Goal: Task Accomplishment & Management: Manage account settings

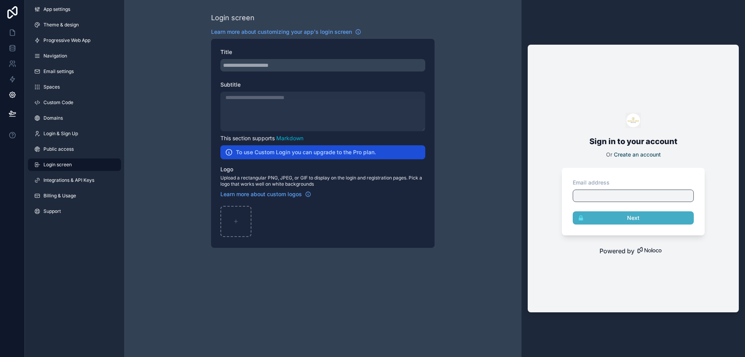
click at [164, 208] on div "Login screen Learn more about customizing your app's login screen Title Subtitl…" at bounding box center [322, 130] width 397 height 260
click at [15, 62] on icon at bounding box center [13, 64] width 8 height 8
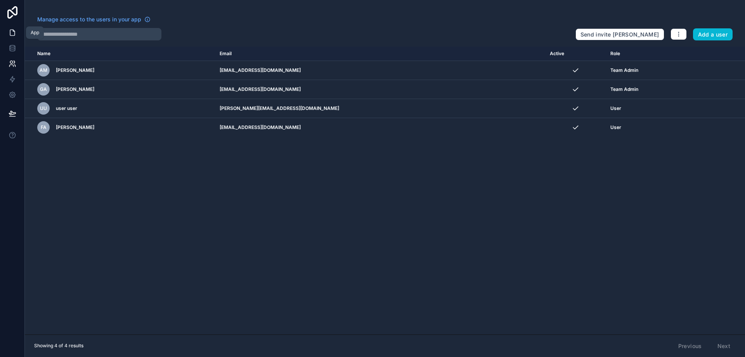
click at [12, 33] on icon at bounding box center [13, 33] width 8 height 8
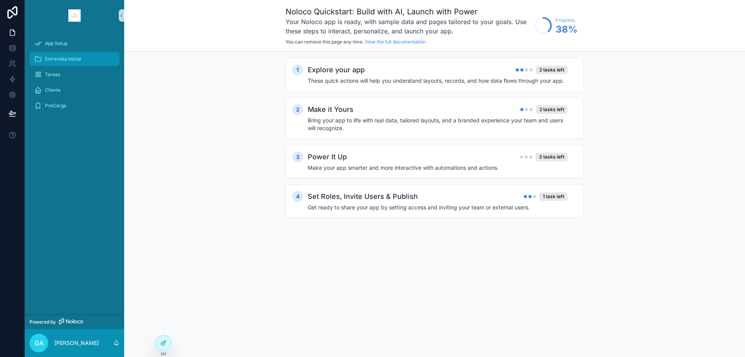
click at [60, 59] on span "Entrevista Inicial" at bounding box center [63, 59] width 36 height 6
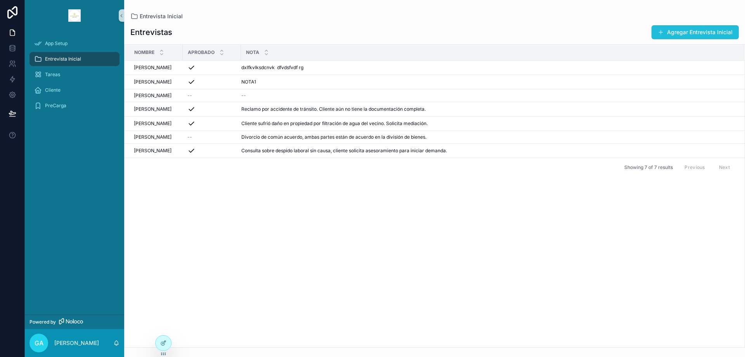
click at [656, 35] on button "Agregar Entrevista Inicial" at bounding box center [694, 32] width 87 height 14
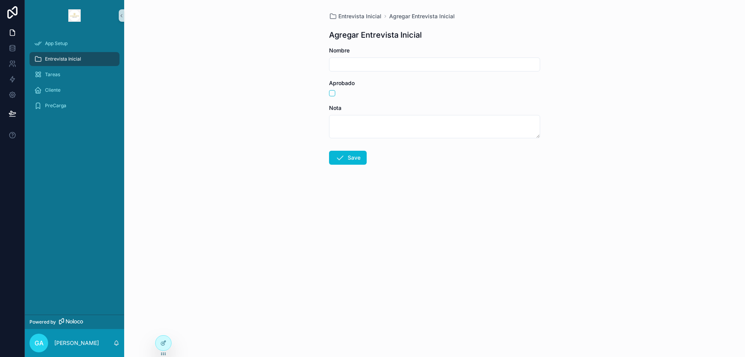
click at [245, 110] on div "Entrevista Inicial Agregar Entrevista Inicial Agregar Entrevista Inicial Nombre…" at bounding box center [434, 178] width 621 height 357
click at [119, 11] on button "scrollable content" at bounding box center [121, 15] width 5 height 12
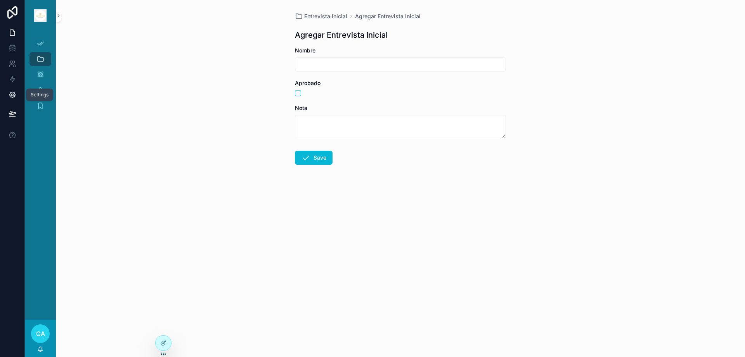
click at [14, 96] on icon at bounding box center [12, 95] width 6 height 6
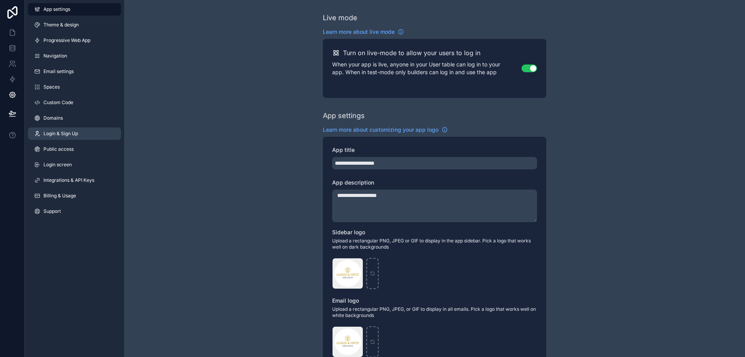
click at [61, 134] on span "Login & Sign Up" at bounding box center [60, 133] width 35 height 6
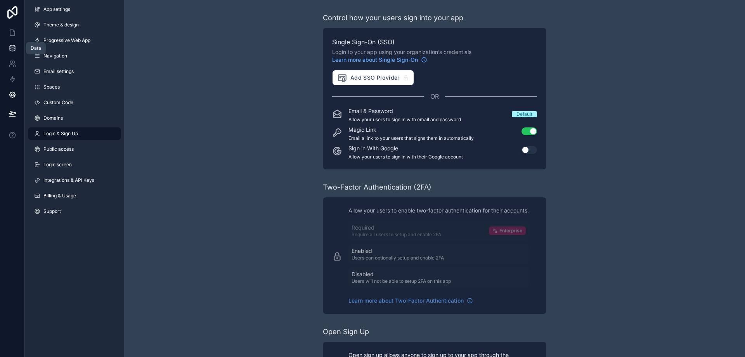
click at [12, 48] on icon at bounding box center [13, 48] width 8 height 8
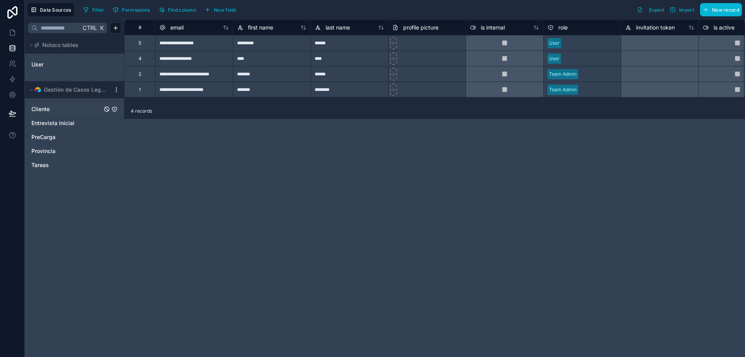
click at [38, 108] on span "Cliente" at bounding box center [40, 109] width 18 height 8
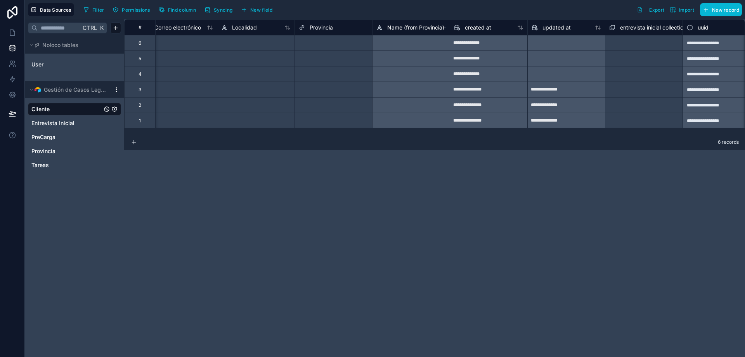
scroll to position [0, 807]
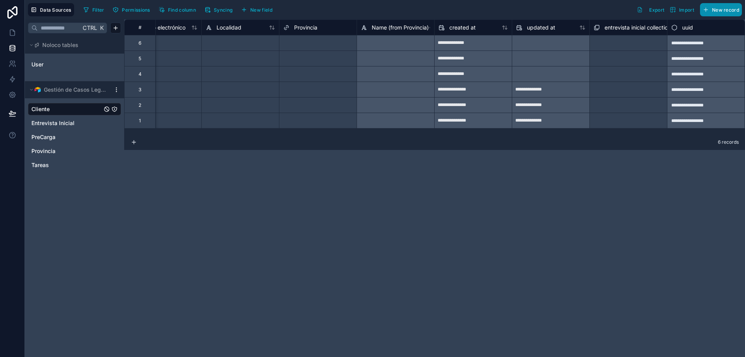
click at [718, 7] on span "New record" at bounding box center [725, 10] width 27 height 6
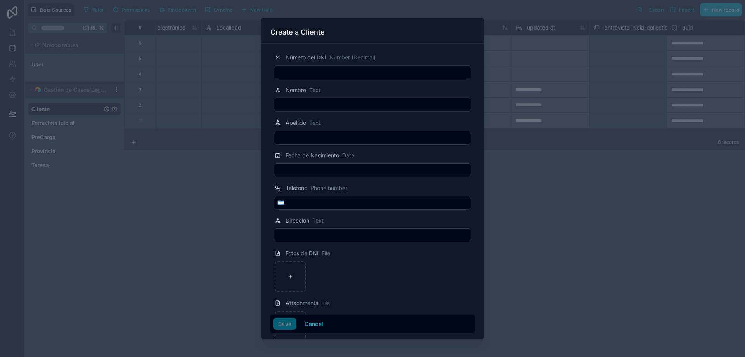
click at [383, 75] on input "text" at bounding box center [372, 72] width 195 height 11
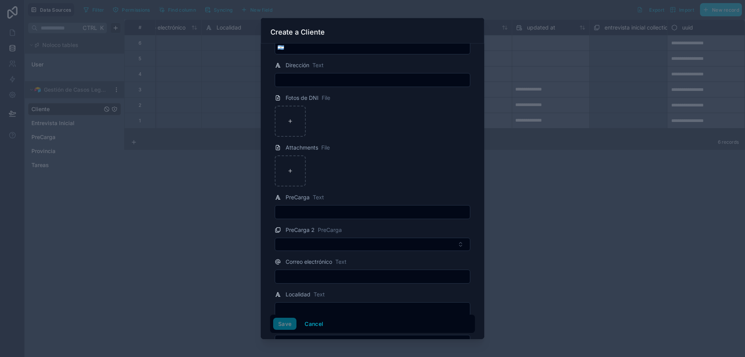
scroll to position [227, 0]
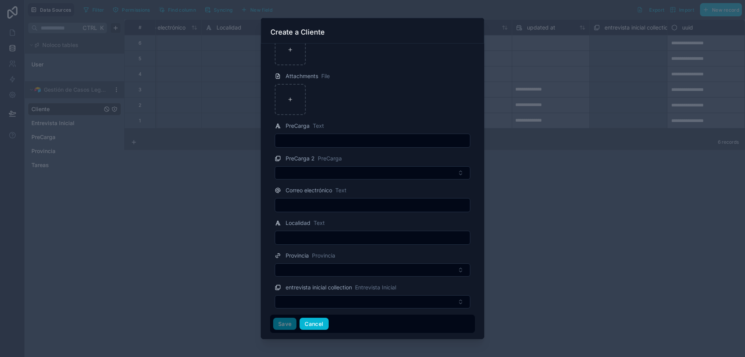
click at [306, 322] on button "Cancel" at bounding box center [314, 323] width 29 height 12
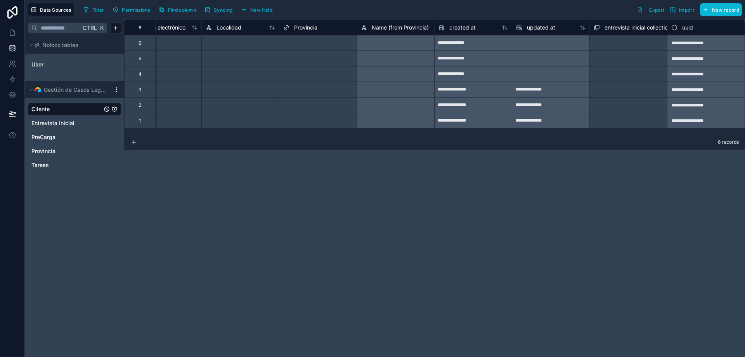
click at [222, 265] on div "**********" at bounding box center [434, 187] width 621 height 337
click at [228, 9] on span "Syncing" at bounding box center [223, 10] width 19 height 6
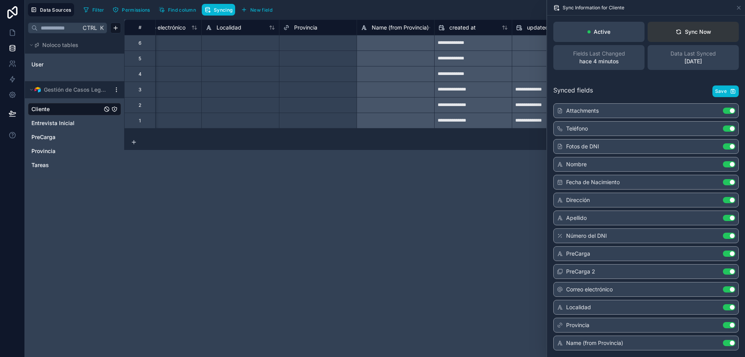
click at [698, 26] on button "Sync Now" at bounding box center [692, 32] width 91 height 20
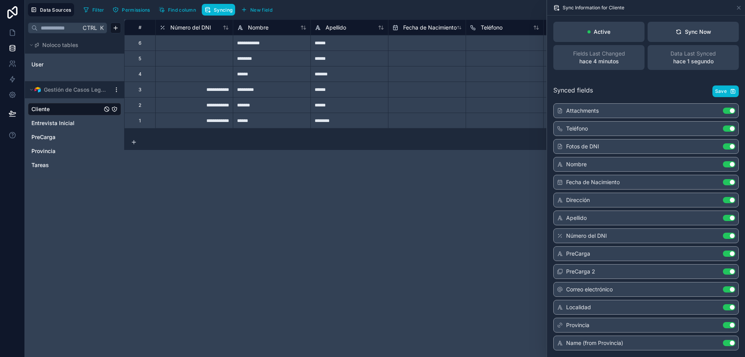
click at [286, 258] on div "**********" at bounding box center [434, 187] width 621 height 337
click at [738, 9] on icon at bounding box center [739, 8] width 6 height 6
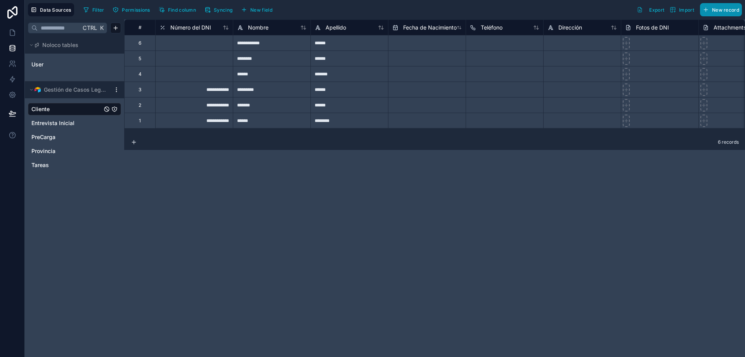
click at [731, 6] on button "New record" at bounding box center [721, 9] width 42 height 13
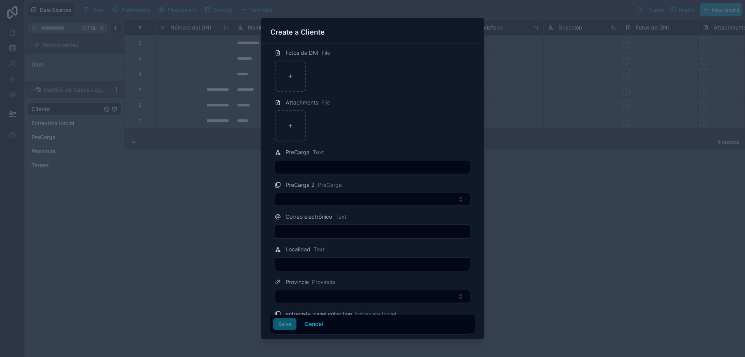
scroll to position [227, 0]
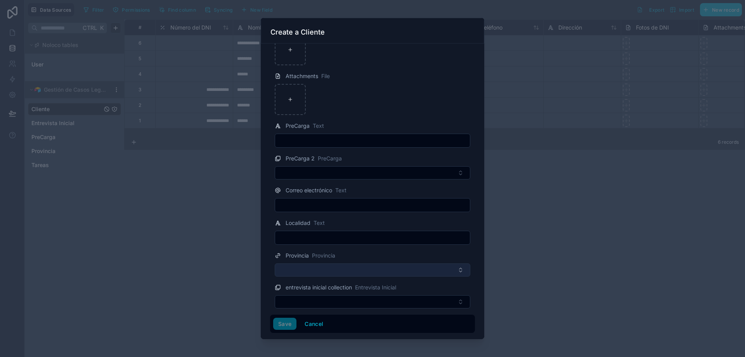
click at [362, 270] on button "Select Button" at bounding box center [373, 269] width 196 height 13
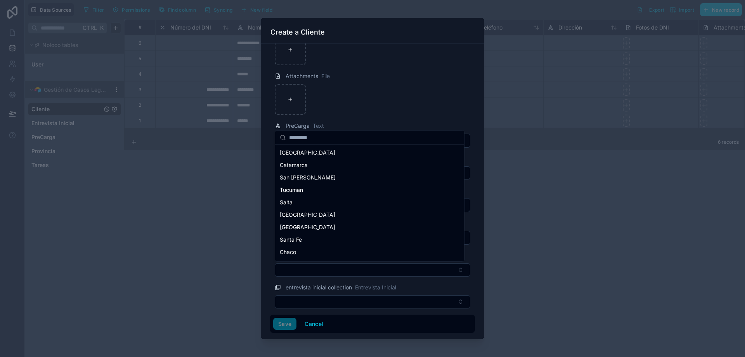
scroll to position [134, 0]
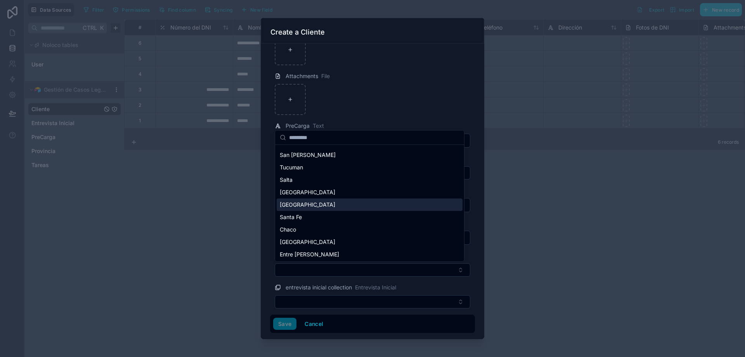
click at [345, 206] on div "Santiago del Estero" at bounding box center [370, 204] width 186 height 12
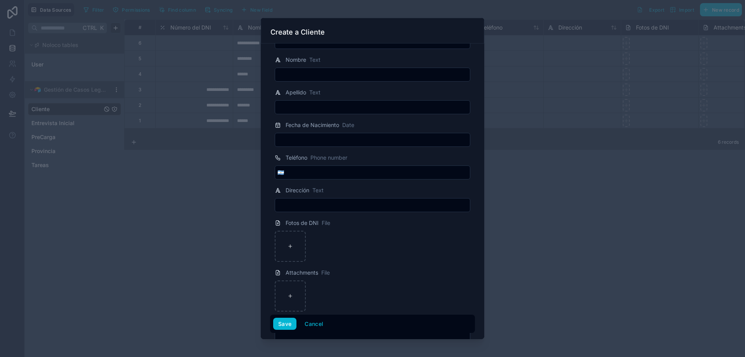
scroll to position [0, 0]
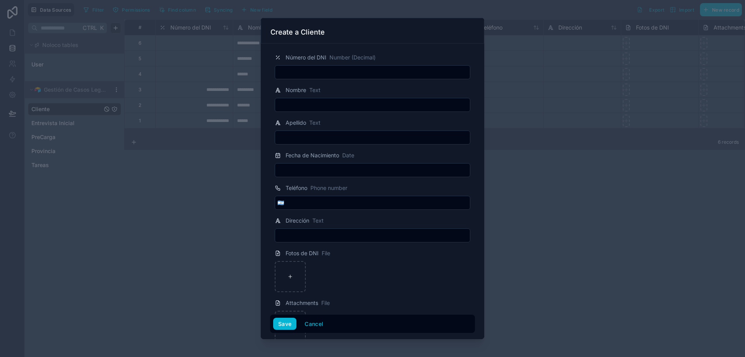
click at [331, 71] on input "text" at bounding box center [372, 72] width 195 height 11
type input "**********"
type input "****"
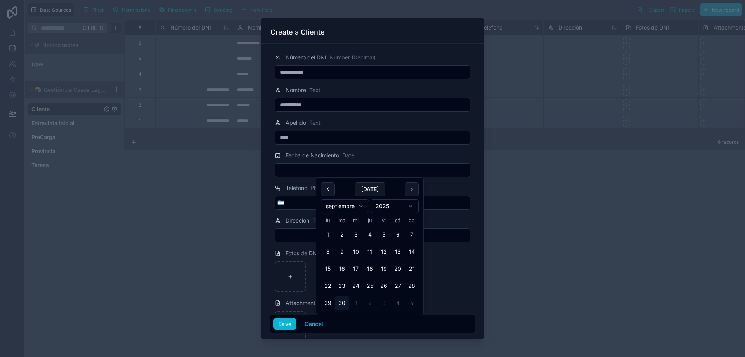
click at [399, 209] on html "**********" at bounding box center [372, 178] width 745 height 357
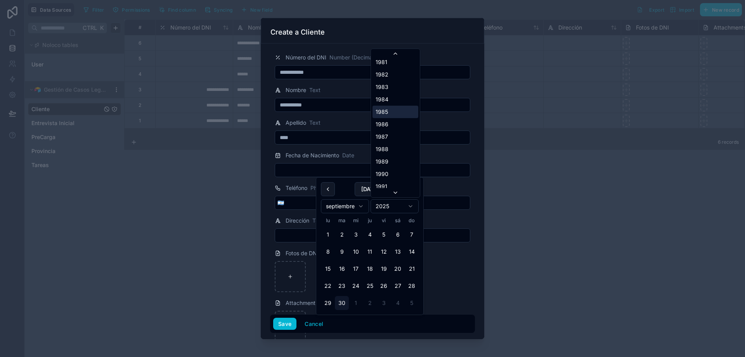
scroll to position [932, 0]
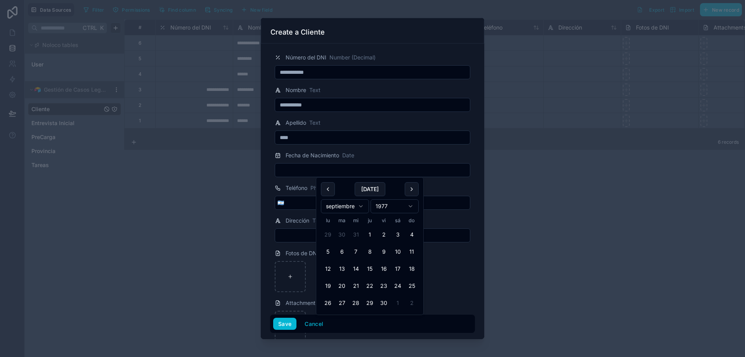
click at [295, 203] on input "tel" at bounding box center [378, 202] width 184 height 11
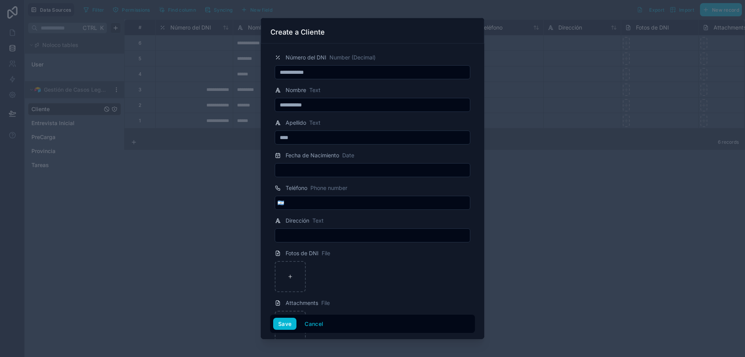
click at [309, 202] on input "tel" at bounding box center [378, 202] width 184 height 11
click at [308, 229] on div at bounding box center [373, 235] width 196 height 14
click at [308, 235] on input "text" at bounding box center [372, 235] width 195 height 11
type input "*"
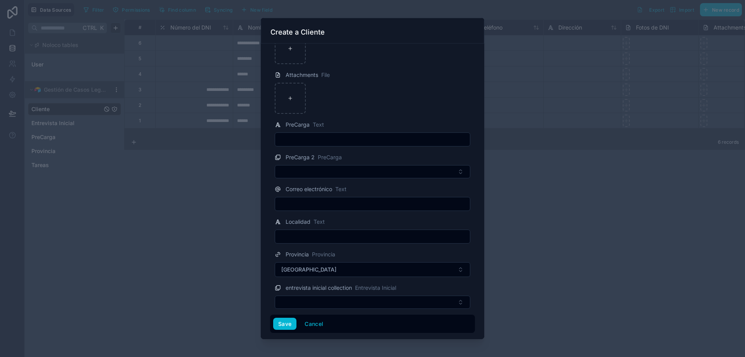
scroll to position [228, 0]
type input "**********"
click at [358, 235] on input "text" at bounding box center [372, 235] width 195 height 11
type input "****"
type input "**********"
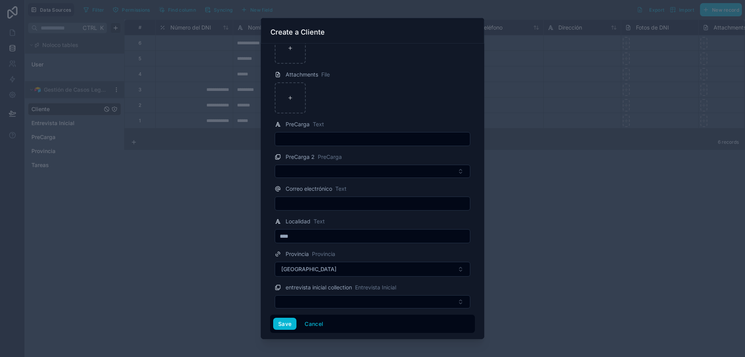
type input "**********"
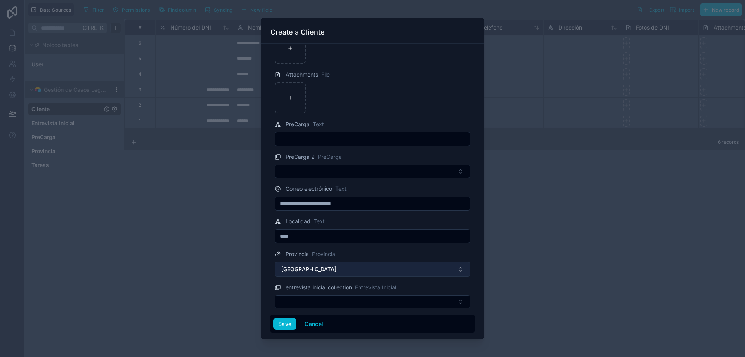
click at [330, 267] on span "Santiago del Estero" at bounding box center [308, 269] width 55 height 8
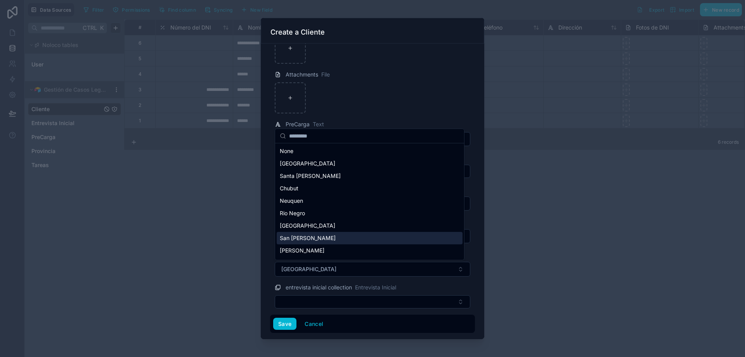
click at [331, 242] on div "San [PERSON_NAME]" at bounding box center [370, 238] width 186 height 12
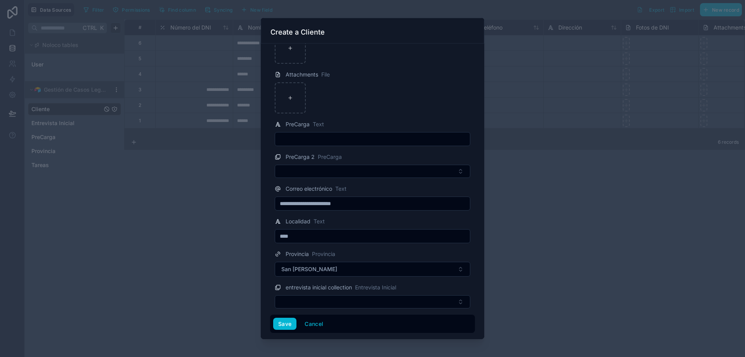
click at [269, 255] on div "**********" at bounding box center [372, 190] width 223 height 295
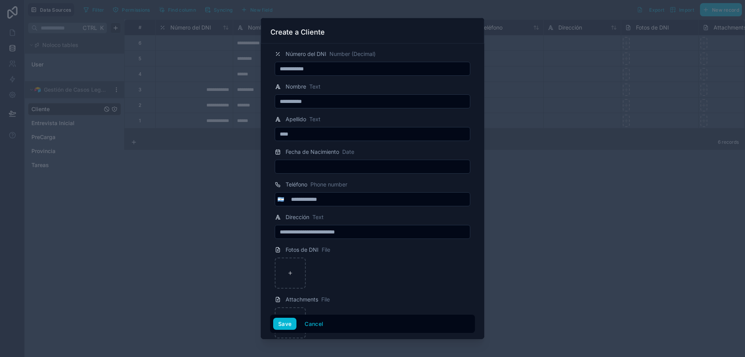
scroll to position [0, 0]
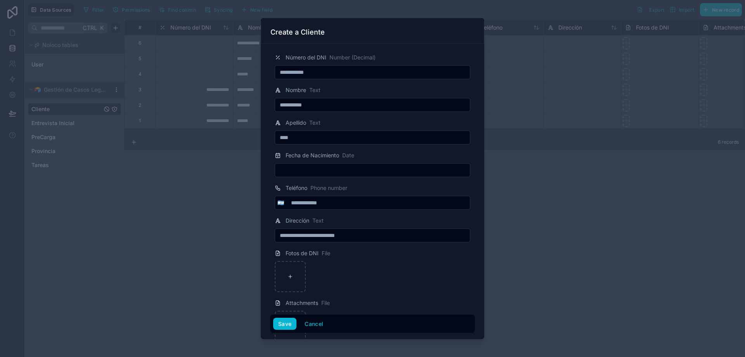
drag, startPoint x: 304, startPoint y: 137, endPoint x: 247, endPoint y: 137, distance: 57.4
click at [247, 137] on div "**********" at bounding box center [372, 178] width 745 height 357
type input "*******"
click at [289, 325] on button "Save" at bounding box center [284, 323] width 23 height 12
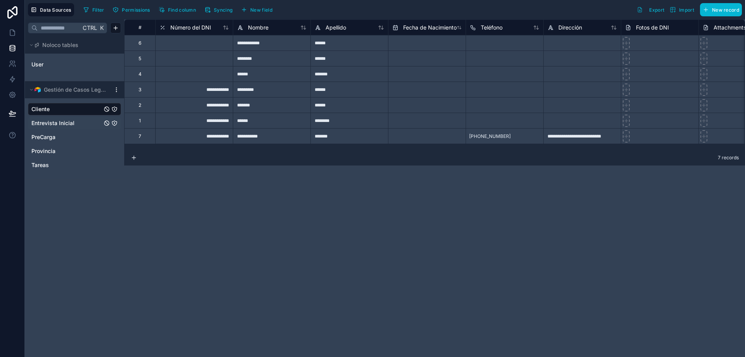
click at [68, 123] on span "Entrevista Inicial" at bounding box center [52, 123] width 43 height 8
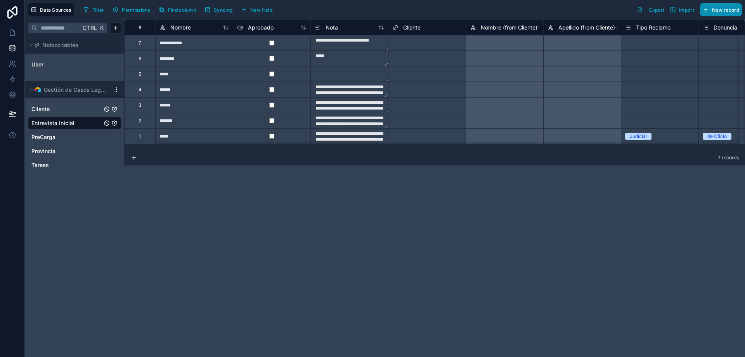
click at [718, 10] on span "New record" at bounding box center [725, 10] width 27 height 6
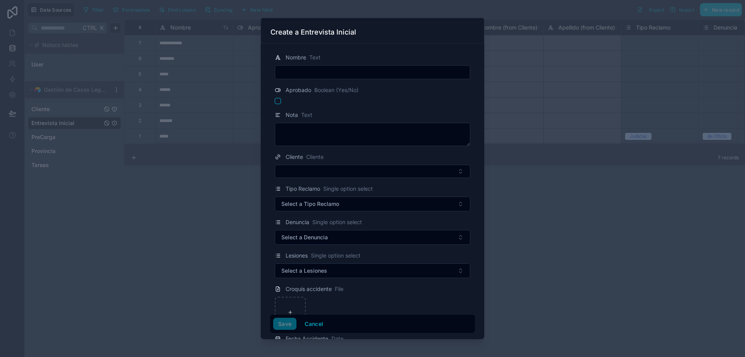
click at [357, 74] on input "text" at bounding box center [372, 72] width 195 height 11
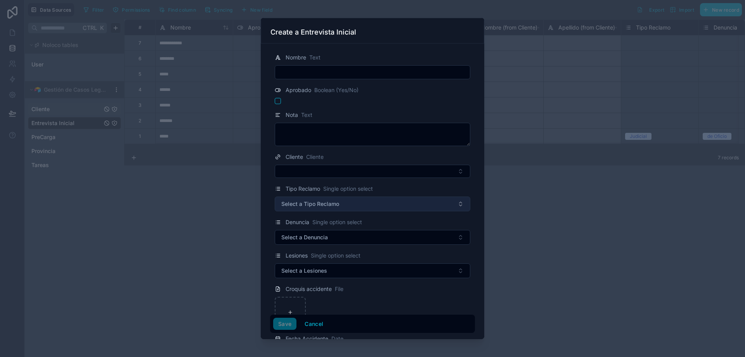
click at [454, 202] on button "Select a Tipo Reclamo" at bounding box center [373, 203] width 196 height 15
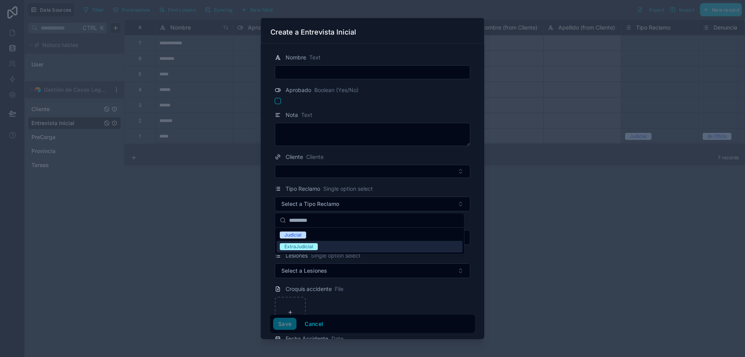
click at [300, 248] on div "ExtraJudicial" at bounding box center [298, 246] width 29 height 7
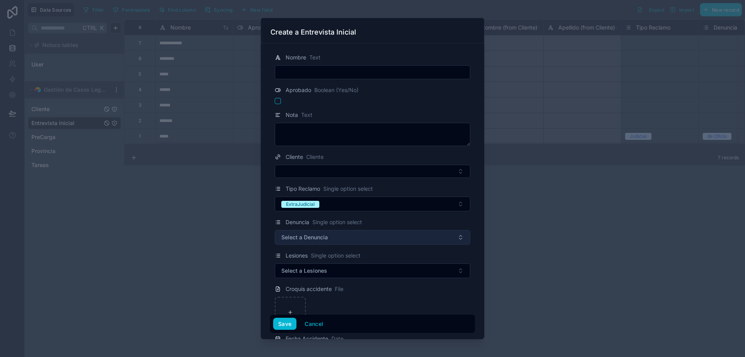
click at [450, 235] on button "Select a Denuncia" at bounding box center [373, 237] width 196 height 15
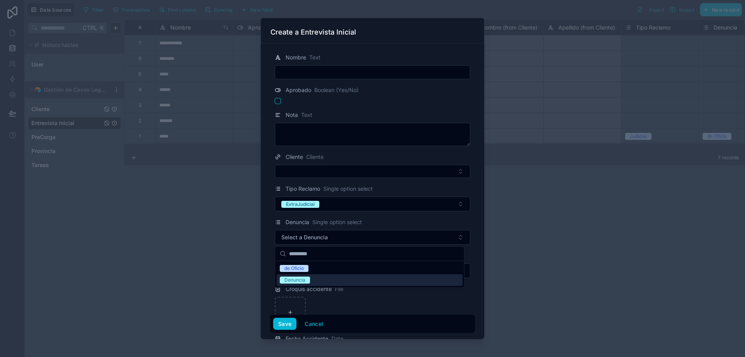
click at [296, 279] on div "Denuncia" at bounding box center [294, 279] width 21 height 7
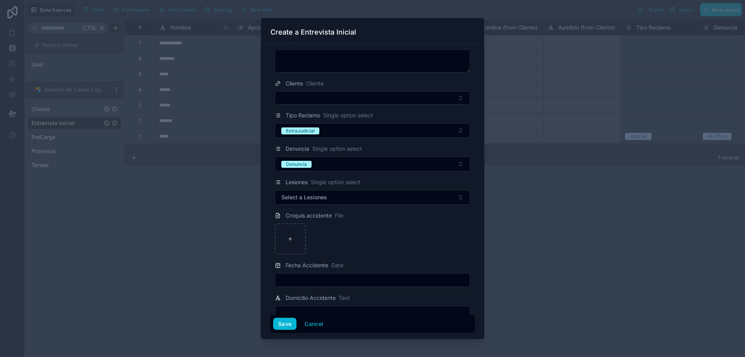
scroll to position [78, 0]
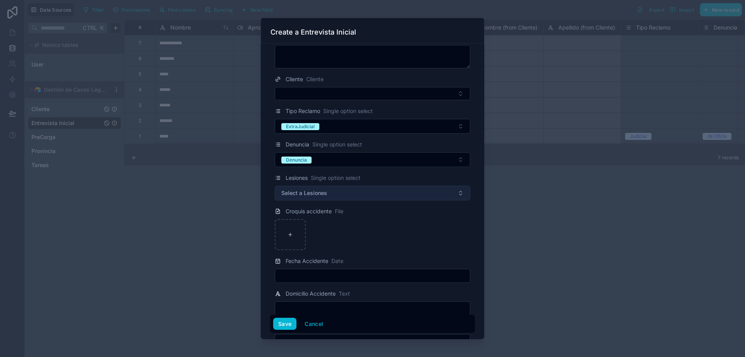
click at [386, 194] on button "Select a Lesiones" at bounding box center [373, 192] width 196 height 15
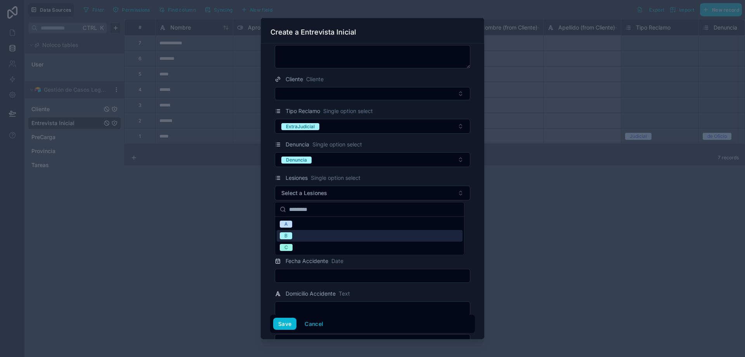
click at [289, 238] on span "B" at bounding box center [286, 235] width 12 height 7
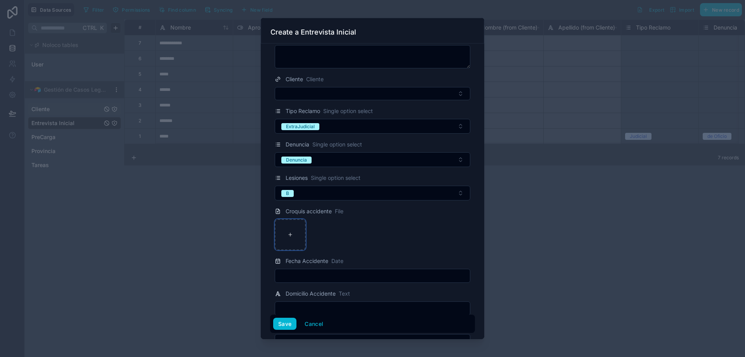
click at [288, 235] on icon at bounding box center [289, 234] width 5 height 5
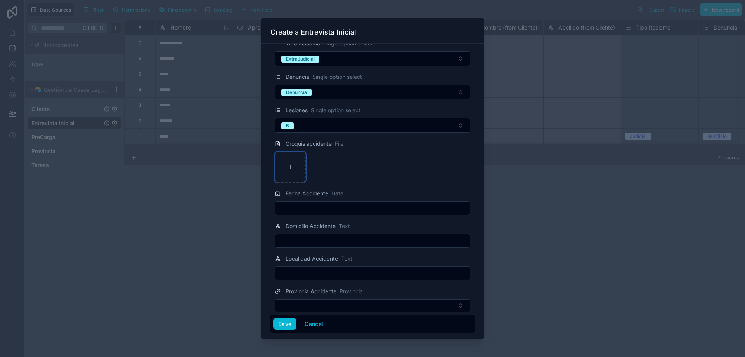
scroll to position [149, 0]
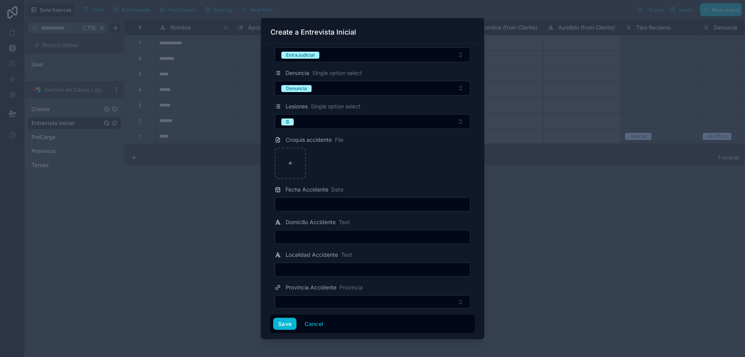
click at [369, 238] on input "text" at bounding box center [372, 236] width 195 height 11
click at [378, 207] on input "text" at bounding box center [372, 204] width 195 height 11
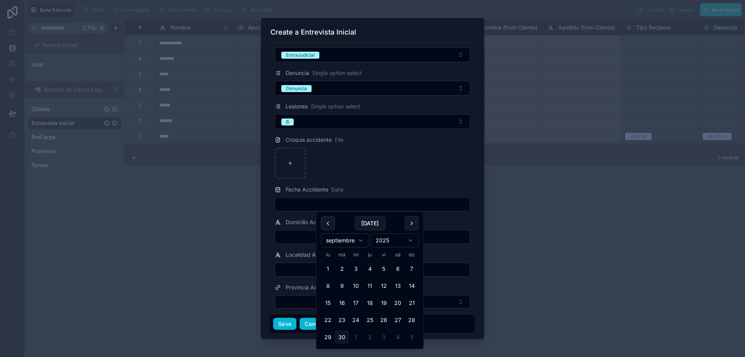
click at [304, 324] on button "Cancel" at bounding box center [314, 323] width 29 height 12
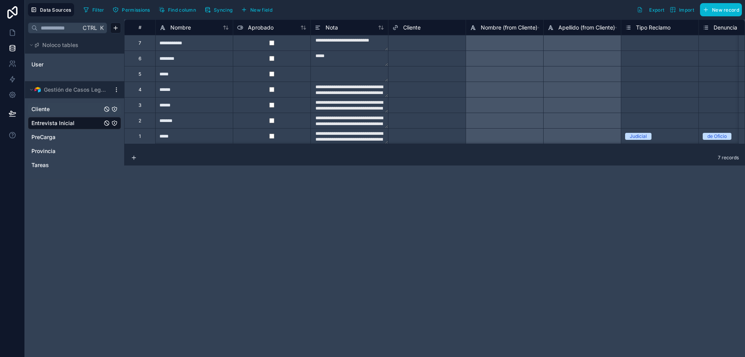
click at [46, 111] on span "Cliente" at bounding box center [40, 109] width 18 height 8
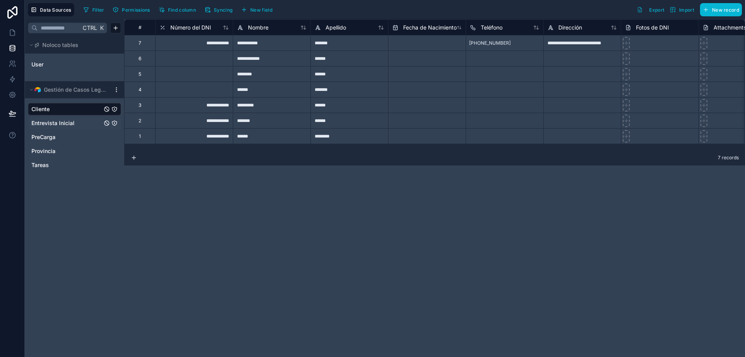
click at [328, 262] on div "**********" at bounding box center [434, 187] width 621 height 337
click at [13, 97] on icon at bounding box center [12, 95] width 6 height 6
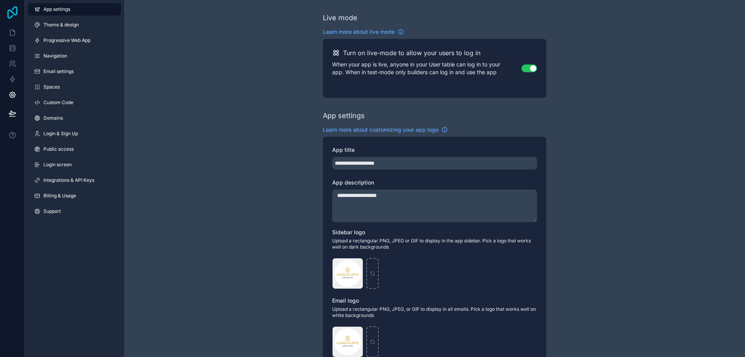
click at [12, 13] on icon at bounding box center [12, 12] width 10 height 12
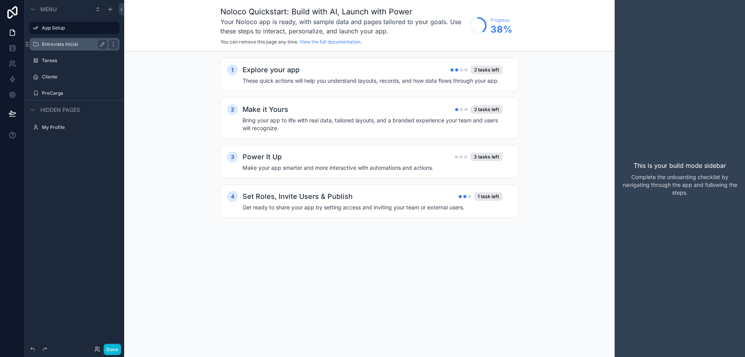
click at [54, 43] on label "Entrevista Inicial" at bounding box center [73, 44] width 62 height 6
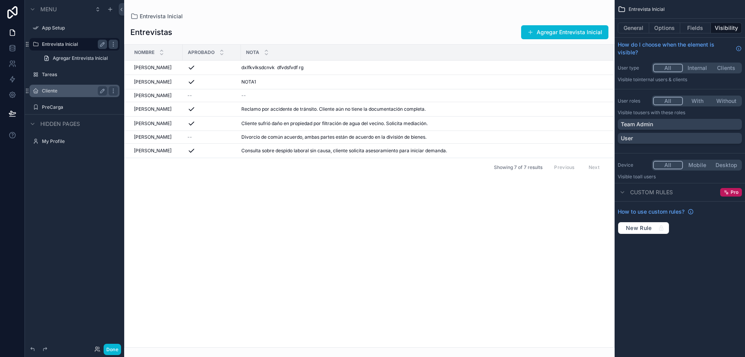
click at [48, 93] on label "Cliente" at bounding box center [73, 91] width 62 height 6
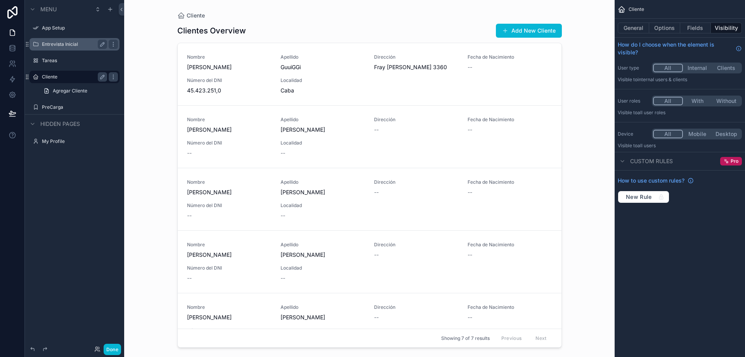
click at [524, 29] on div "scrollable content" at bounding box center [369, 173] width 397 height 347
click at [641, 252] on div "Cliente General Options Fields Visibility How do I choose when the element is v…" at bounding box center [680, 178] width 130 height 357
click at [517, 30] on button "Add New Cliente" at bounding box center [529, 31] width 66 height 14
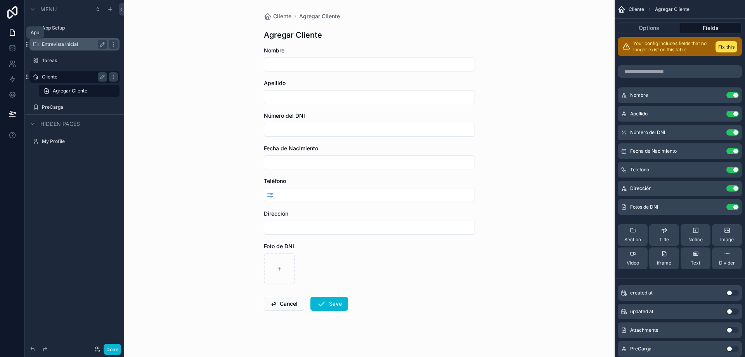
click at [14, 34] on icon at bounding box center [13, 33] width 8 height 8
click at [11, 47] on icon at bounding box center [12, 46] width 5 height 2
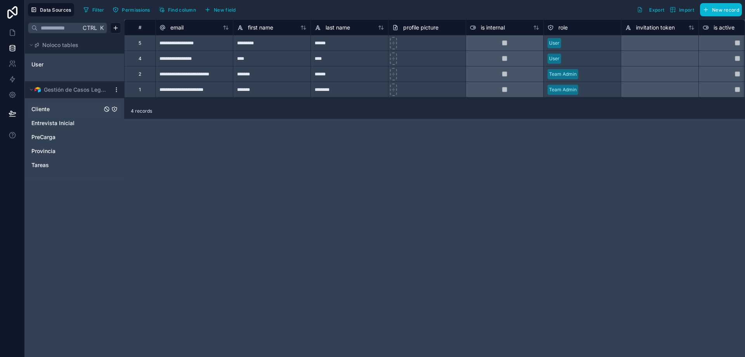
click at [37, 107] on span "Cliente" at bounding box center [40, 109] width 18 height 8
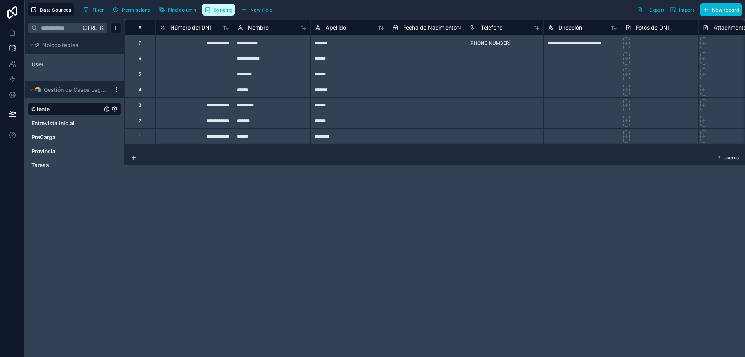
click at [222, 10] on span "Syncing" at bounding box center [223, 10] width 19 height 6
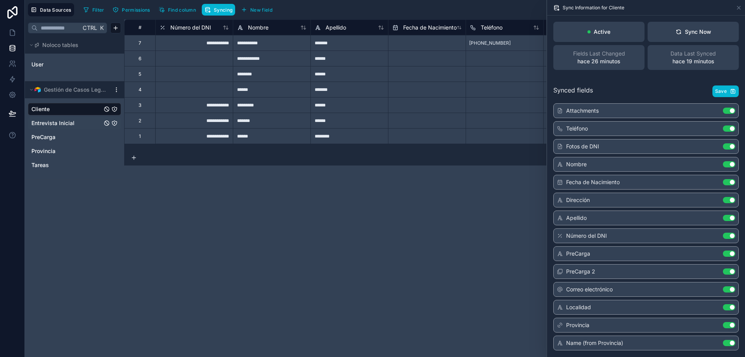
click at [55, 121] on span "Entrevista Inicial" at bounding box center [52, 123] width 43 height 8
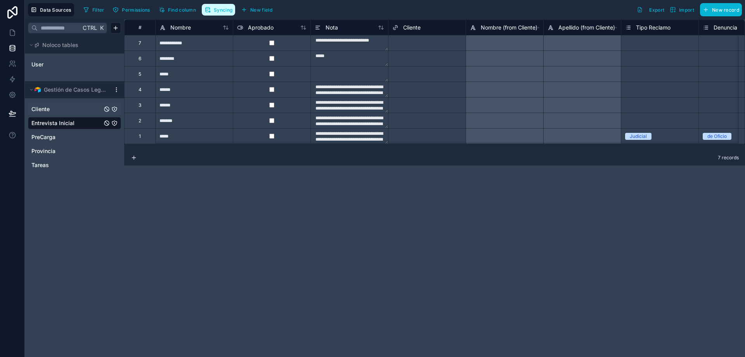
click at [221, 9] on span "Syncing" at bounding box center [223, 10] width 19 height 6
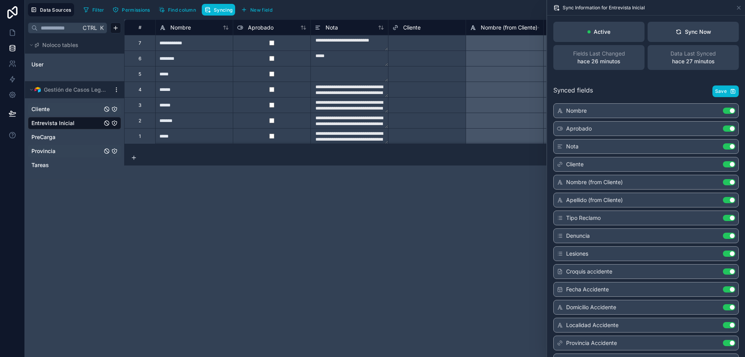
click at [51, 154] on span "Provincia" at bounding box center [43, 151] width 24 height 8
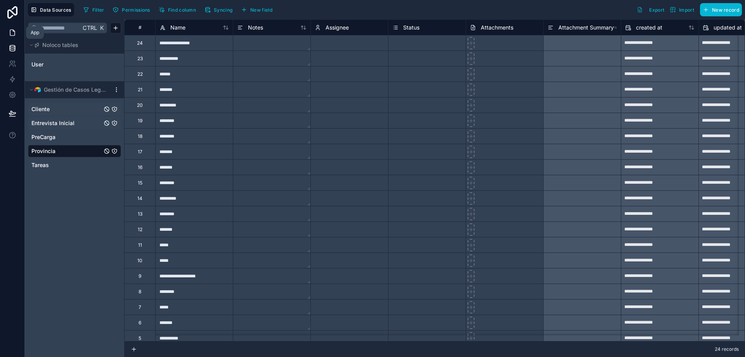
click at [16, 34] on icon at bounding box center [13, 33] width 8 height 8
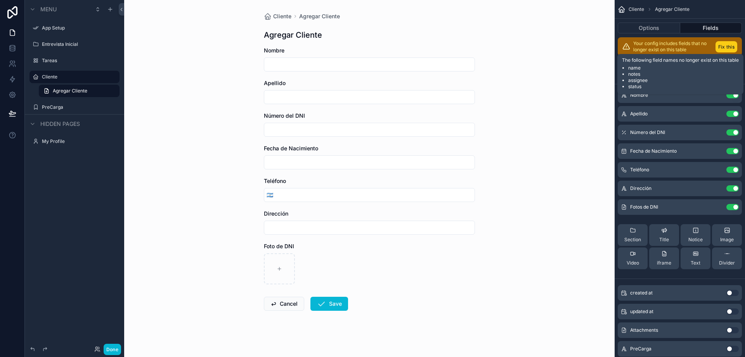
click at [729, 46] on button "Fix this" at bounding box center [726, 46] width 22 height 11
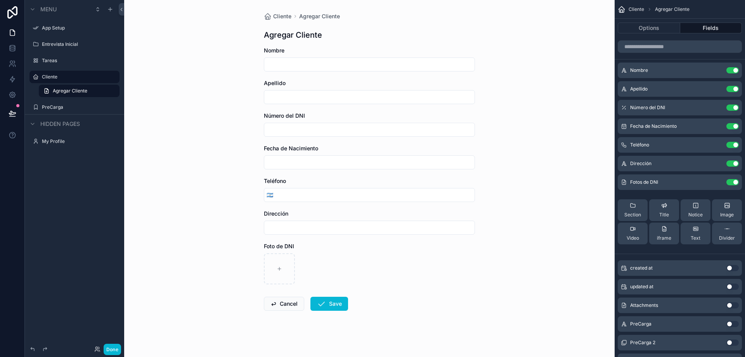
scroll to position [3, 0]
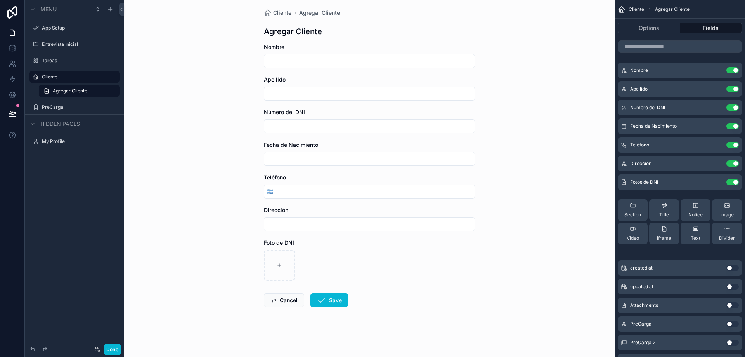
click at [293, 56] on input "scrollable content" at bounding box center [369, 60] width 210 height 11
click at [550, 69] on div "Cliente Agregar Cliente Agregar Cliente Nombre Apellido Número del DNI Fecha de…" at bounding box center [369, 175] width 490 height 357
click at [714, 28] on button "Fields" at bounding box center [711, 28] width 62 height 11
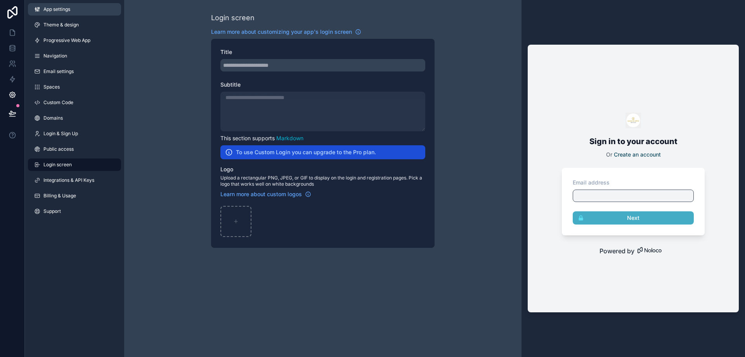
click at [53, 9] on span "App settings" at bounding box center [56, 9] width 27 height 6
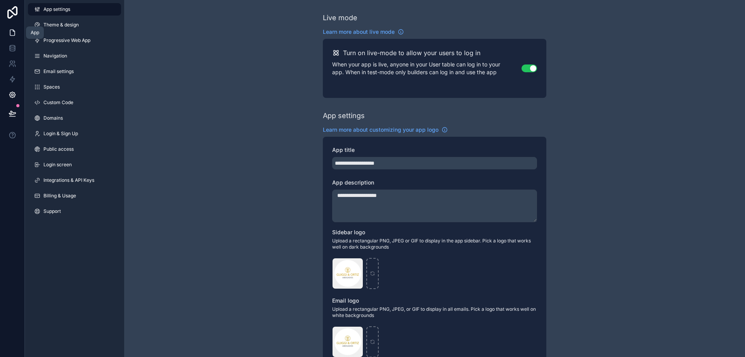
click at [15, 31] on icon at bounding box center [12, 33] width 5 height 6
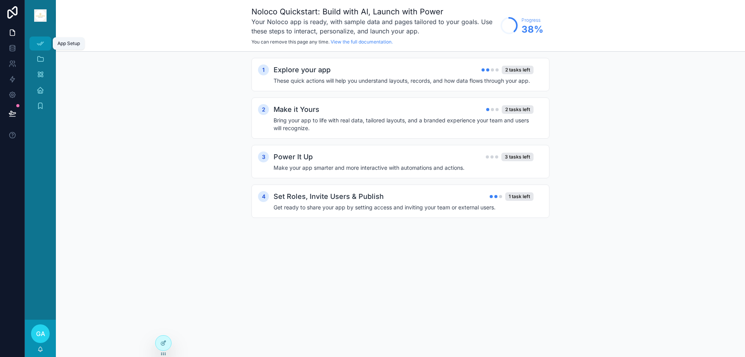
click at [38, 42] on icon "scrollable content" at bounding box center [40, 44] width 8 height 8
click at [41, 89] on icon "scrollable content" at bounding box center [40, 90] width 8 height 8
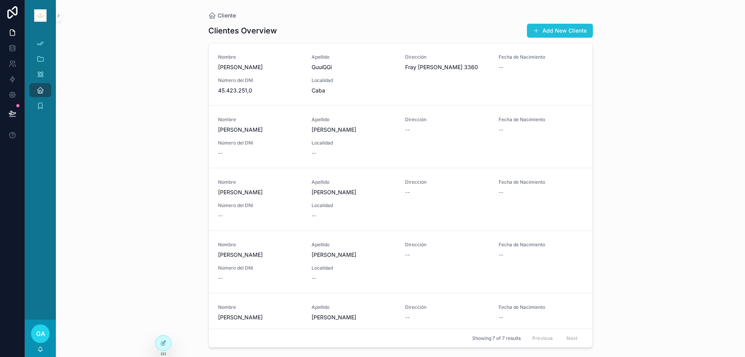
click at [548, 30] on button "Add New Cliente" at bounding box center [560, 31] width 66 height 14
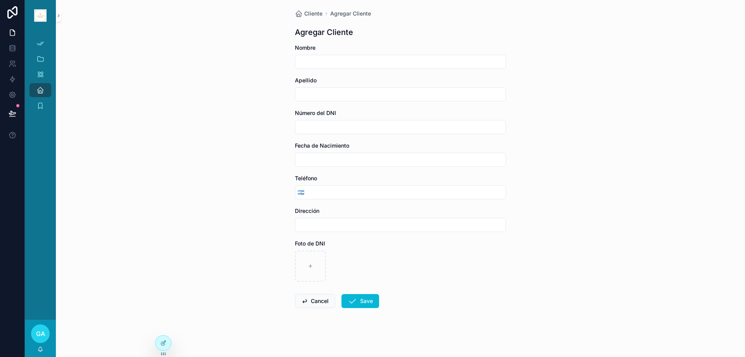
scroll to position [3, 0]
click at [166, 343] on icon at bounding box center [163, 342] width 6 height 6
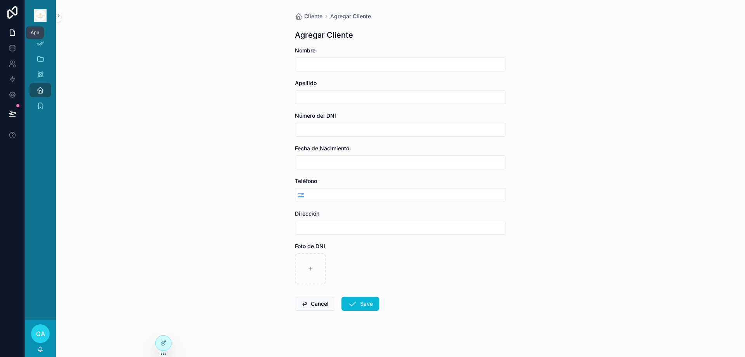
click at [12, 32] on icon at bounding box center [13, 33] width 8 height 8
click at [10, 49] on icon at bounding box center [12, 49] width 5 height 3
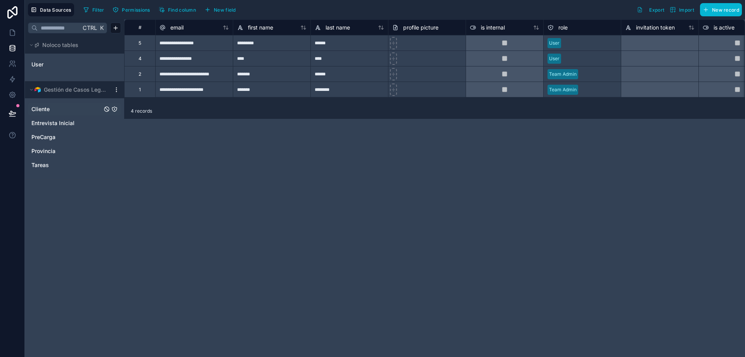
click at [42, 109] on span "Cliente" at bounding box center [40, 109] width 18 height 8
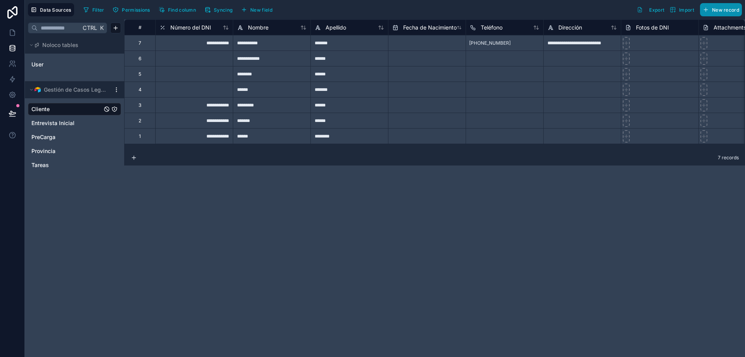
click at [721, 12] on span "New record" at bounding box center [725, 10] width 27 height 6
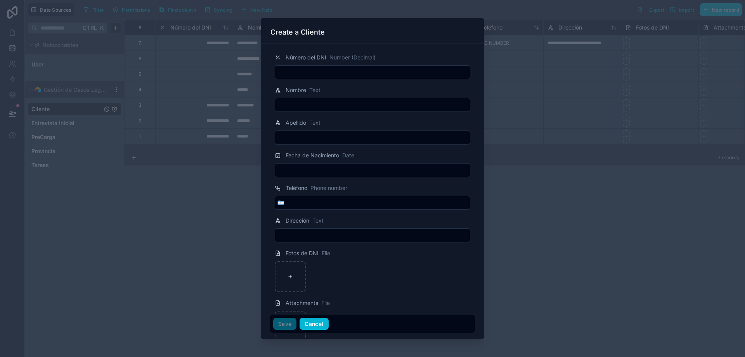
click at [315, 322] on button "Cancel" at bounding box center [314, 323] width 29 height 12
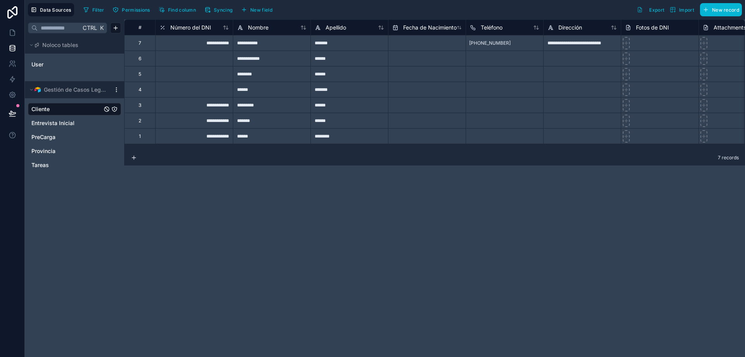
click at [184, 265] on div "**********" at bounding box center [434, 187] width 621 height 337
click at [12, 28] on link at bounding box center [12, 33] width 24 height 16
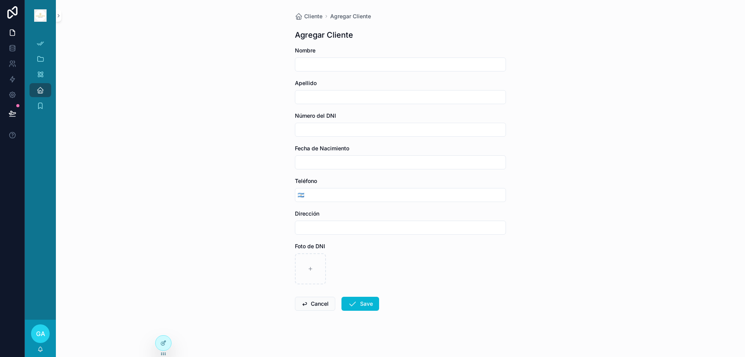
click at [336, 225] on input "scrollable content" at bounding box center [400, 227] width 210 height 11
click at [260, 234] on div "Cliente Agregar Cliente Agregar Cliente Nombre Apellido Número del DNI Fecha de…" at bounding box center [400, 178] width 689 height 357
click at [14, 49] on icon at bounding box center [12, 47] width 5 height 3
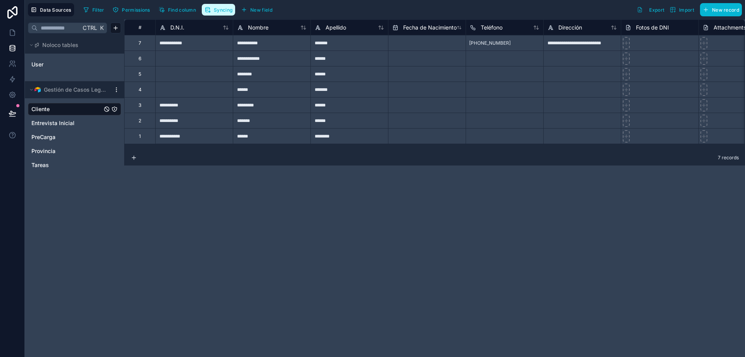
click at [223, 11] on span "Syncing" at bounding box center [223, 10] width 19 height 6
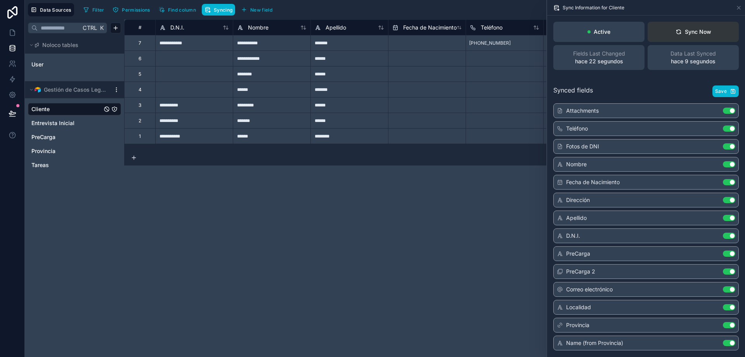
click at [684, 35] on div "Sync Now" at bounding box center [693, 32] width 36 height 8
click at [11, 34] on icon at bounding box center [13, 33] width 8 height 8
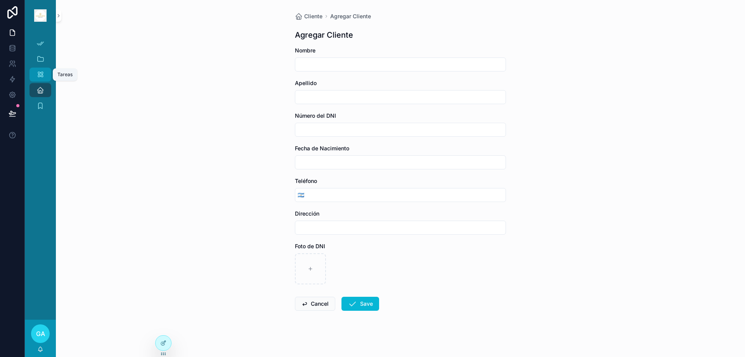
click at [39, 73] on icon "scrollable content" at bounding box center [40, 75] width 8 height 8
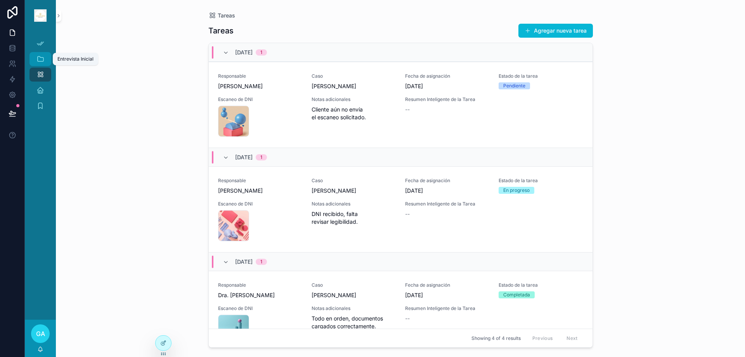
click at [42, 59] on icon "scrollable content" at bounding box center [40, 59] width 8 height 8
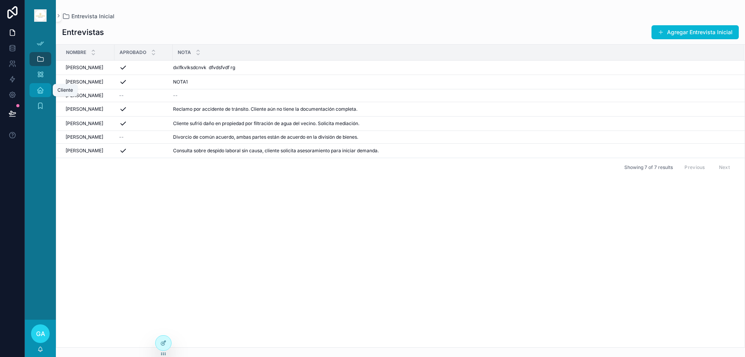
click at [42, 90] on icon "scrollable content" at bounding box center [40, 90] width 8 height 8
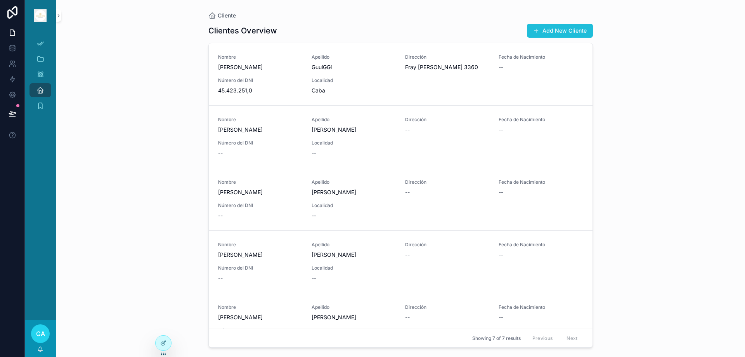
click at [538, 30] on span "scrollable content" at bounding box center [536, 31] width 6 height 6
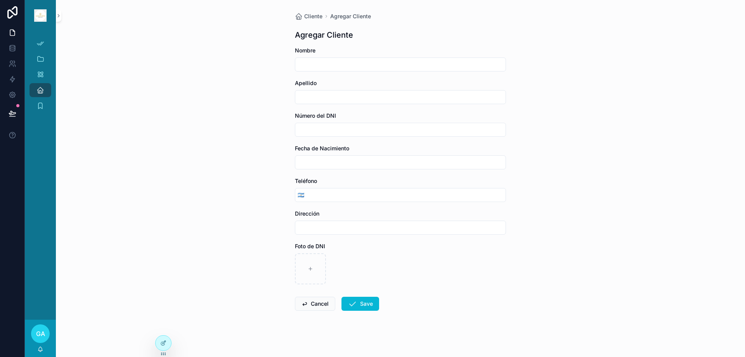
scroll to position [3, 0]
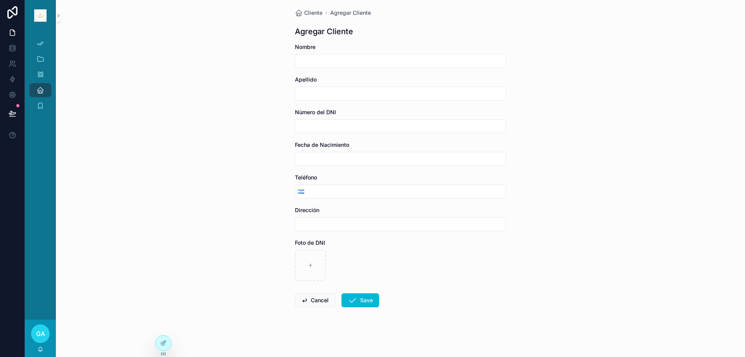
click at [407, 224] on input "scrollable content" at bounding box center [400, 223] width 210 height 11
click at [13, 31] on icon at bounding box center [14, 31] width 2 height 2
click at [43, 87] on icon "scrollable content" at bounding box center [40, 90] width 8 height 8
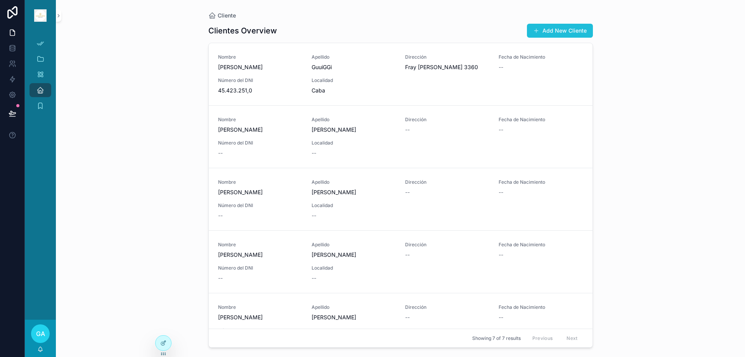
click at [542, 30] on button "Add New Cliente" at bounding box center [560, 31] width 66 height 14
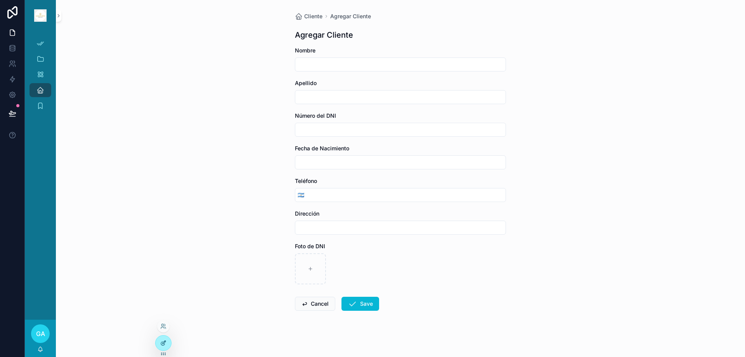
click at [159, 339] on div at bounding box center [164, 342] width 16 height 15
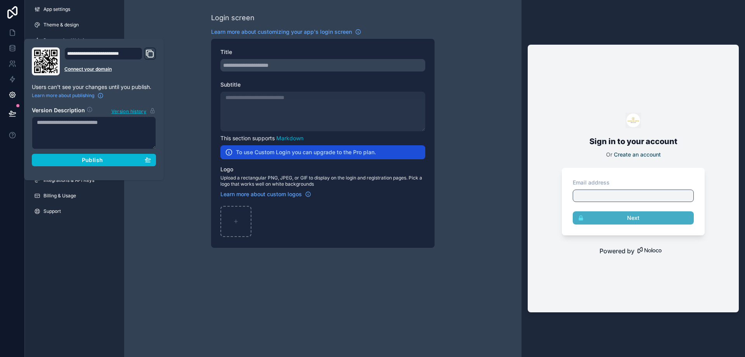
click at [159, 224] on div "Login screen Learn more about customizing your app's login screen Title Subtitl…" at bounding box center [322, 130] width 397 height 260
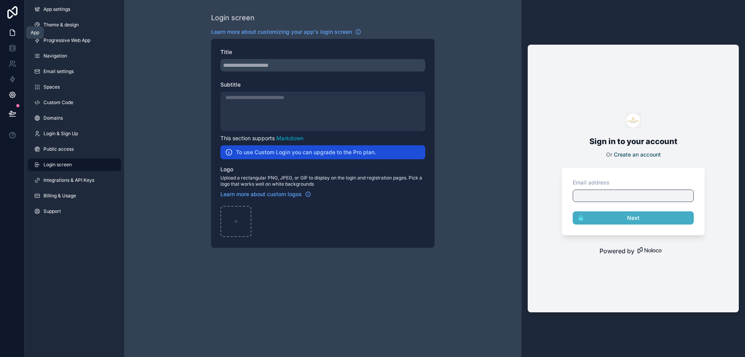
click at [13, 31] on icon at bounding box center [14, 31] width 2 height 2
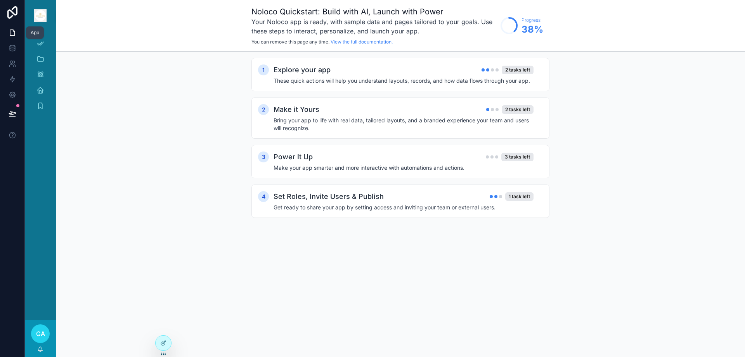
click at [12, 34] on icon at bounding box center [13, 33] width 8 height 8
click at [38, 44] on icon "scrollable content" at bounding box center [40, 44] width 8 height 8
click at [40, 57] on icon "scrollable content" at bounding box center [40, 59] width 8 height 8
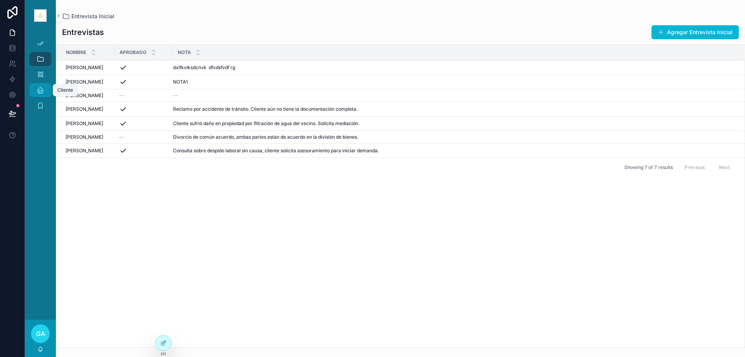
click at [43, 92] on icon "scrollable content" at bounding box center [40, 90] width 8 height 8
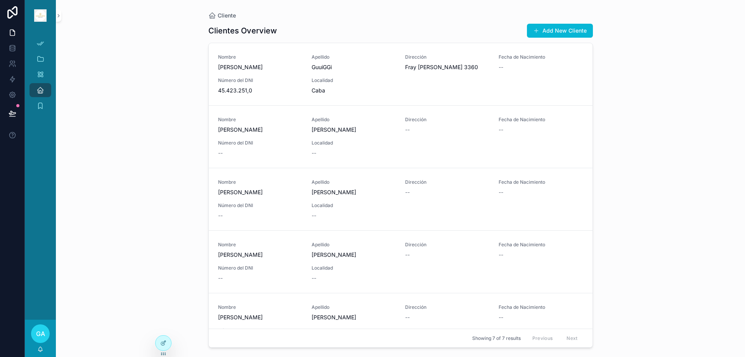
click at [158, 246] on div "Cliente Clientes Overview Add New Cliente Nombre [PERSON_NAME] Dirección [PERSO…" at bounding box center [400, 178] width 689 height 357
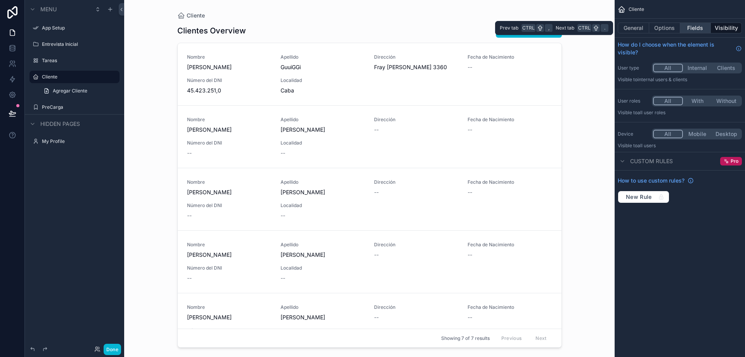
click at [699, 24] on button "Fields" at bounding box center [695, 28] width 31 height 11
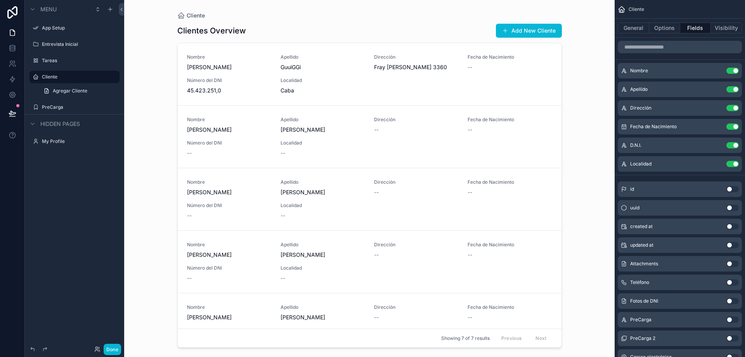
click at [734, 281] on button "Use setting" at bounding box center [732, 282] width 12 height 6
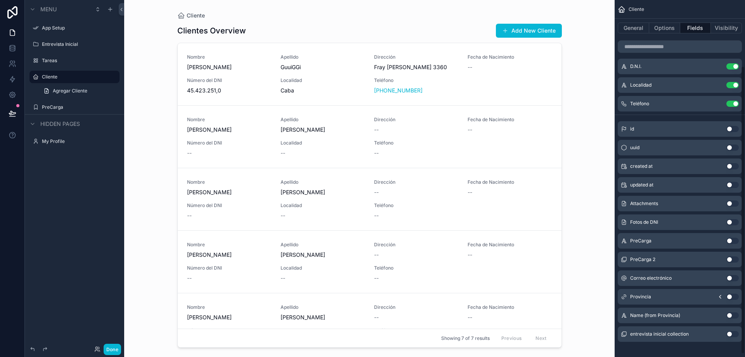
scroll to position [85, 0]
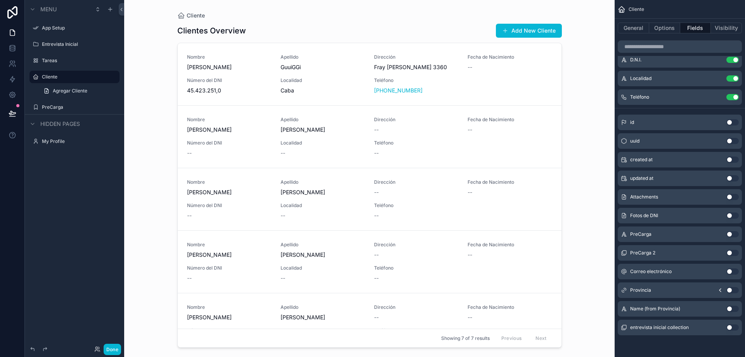
click at [735, 290] on button "Use setting" at bounding box center [732, 290] width 12 height 6
click at [735, 232] on button "Use setting" at bounding box center [732, 234] width 12 height 6
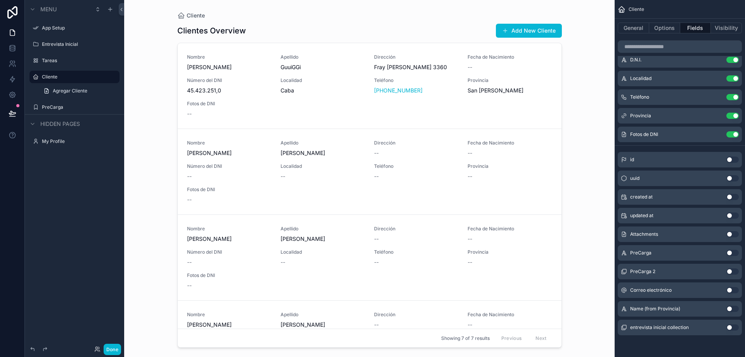
click at [735, 291] on button "Use setting" at bounding box center [732, 290] width 12 height 6
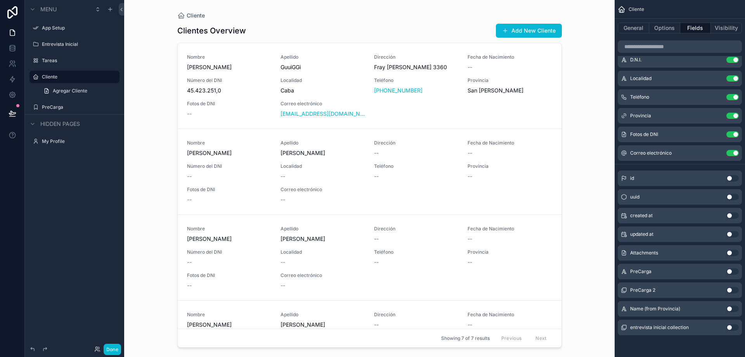
click at [530, 31] on div "scrollable content" at bounding box center [369, 173] width 397 height 347
click at [668, 28] on button "Options" at bounding box center [664, 28] width 31 height 11
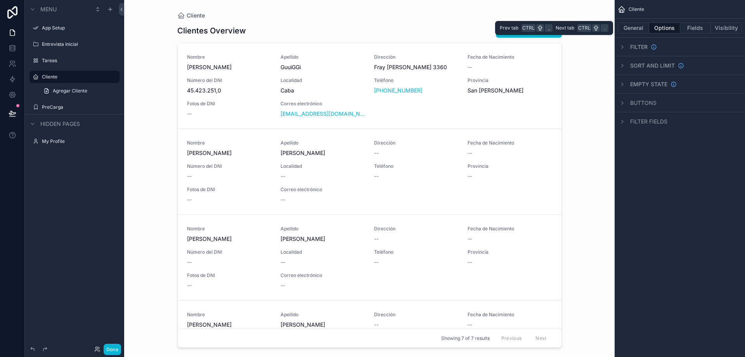
scroll to position [0, 0]
click at [718, 27] on button "Visibility" at bounding box center [726, 28] width 31 height 11
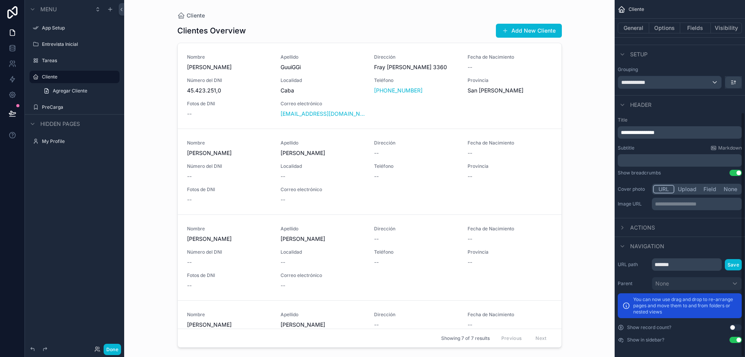
scroll to position [163, 0]
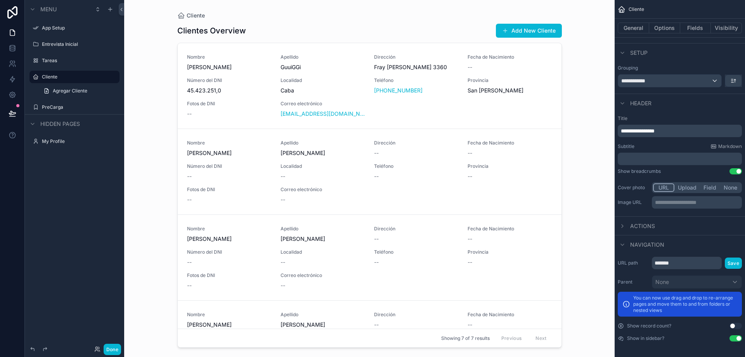
click at [685, 187] on button "Upload" at bounding box center [687, 187] width 26 height 9
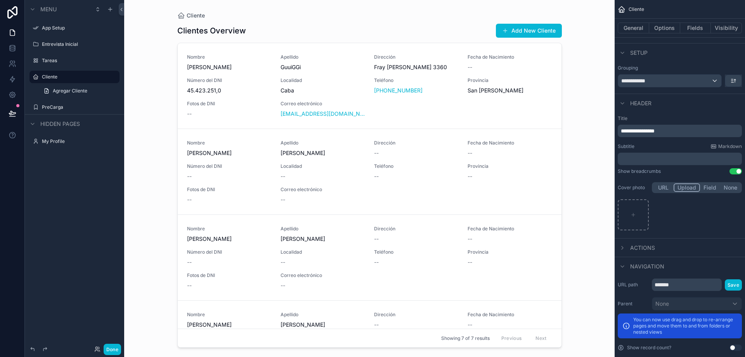
click at [713, 189] on button "Field" at bounding box center [710, 187] width 21 height 9
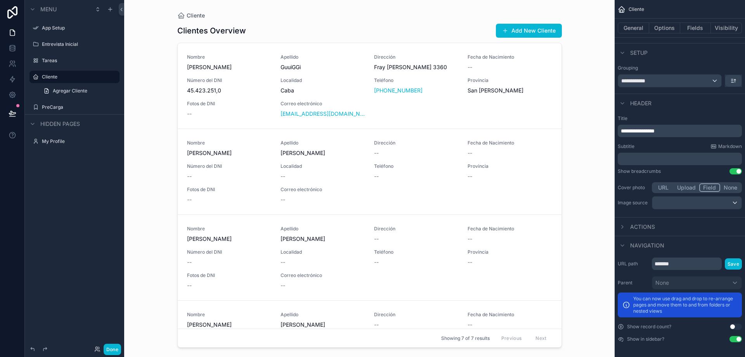
click at [683, 188] on button "Upload" at bounding box center [686, 187] width 26 height 9
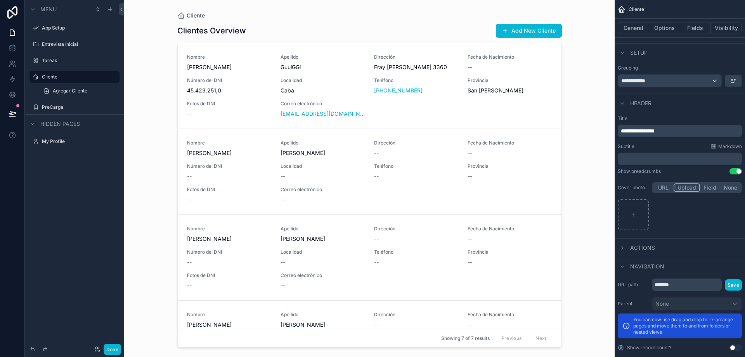
click at [728, 187] on div "**********" at bounding box center [680, 173] width 130 height 123
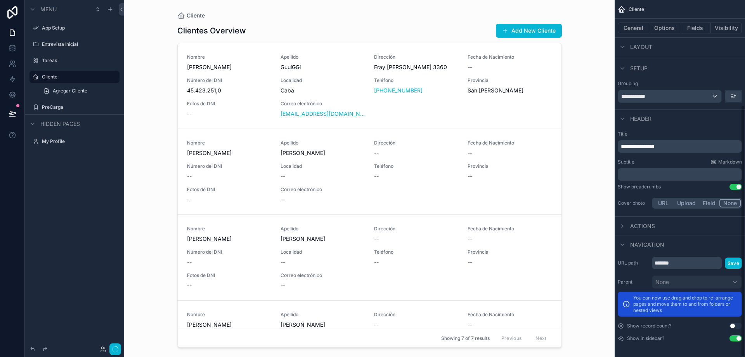
scroll to position [148, 0]
click at [624, 224] on icon "scrollable content" at bounding box center [622, 226] width 6 height 6
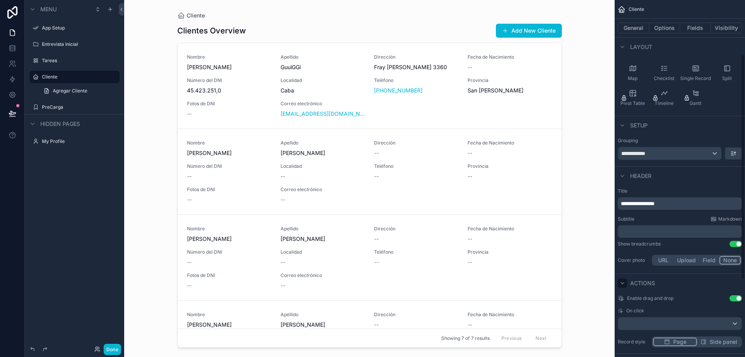
scroll to position [84, 0]
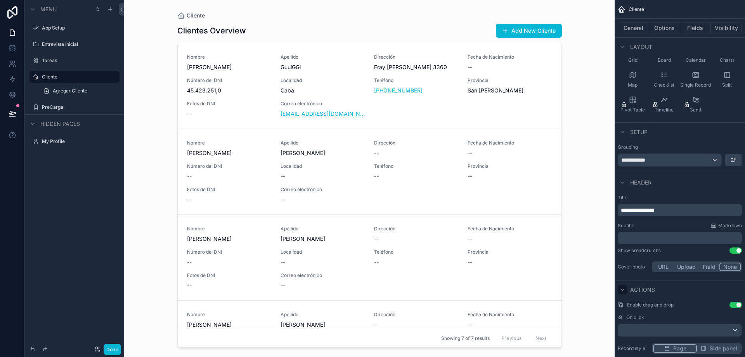
click at [681, 265] on button "Upload" at bounding box center [686, 266] width 26 height 9
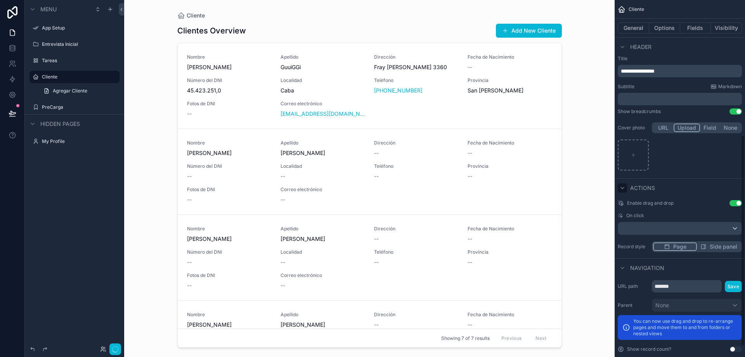
scroll to position [246, 0]
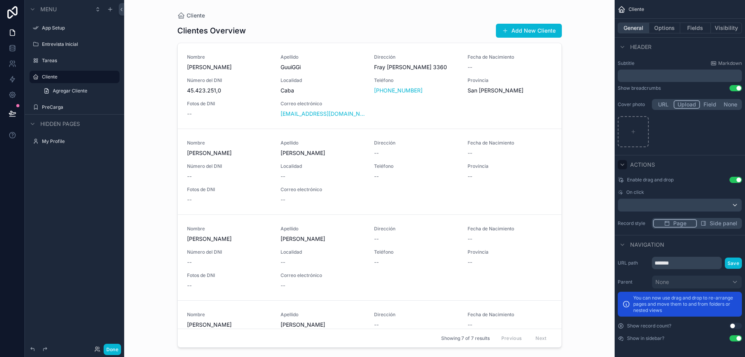
click at [636, 25] on button "General" at bounding box center [633, 28] width 31 height 11
click at [662, 30] on button "Options" at bounding box center [664, 28] width 31 height 11
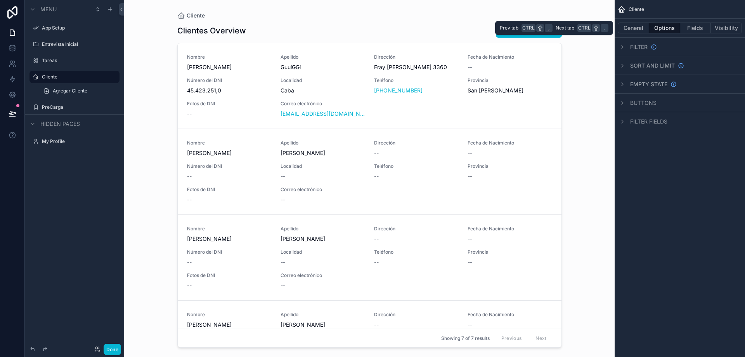
scroll to position [0, 0]
click at [637, 29] on button "General" at bounding box center [633, 28] width 31 height 11
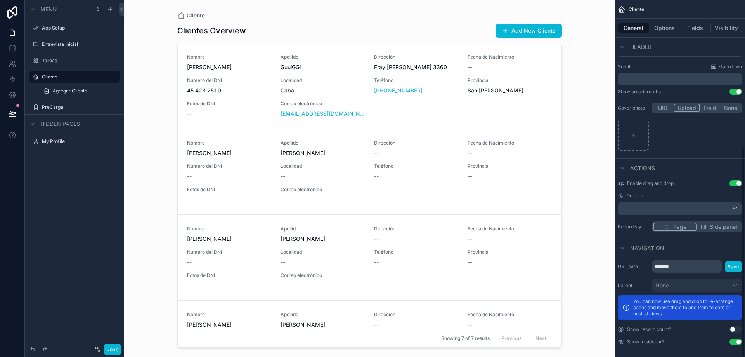
scroll to position [246, 0]
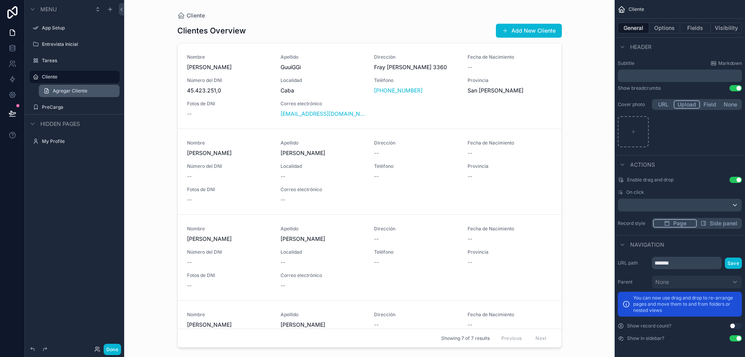
click at [80, 89] on span "Agregar Cliente" at bounding box center [70, 91] width 35 height 6
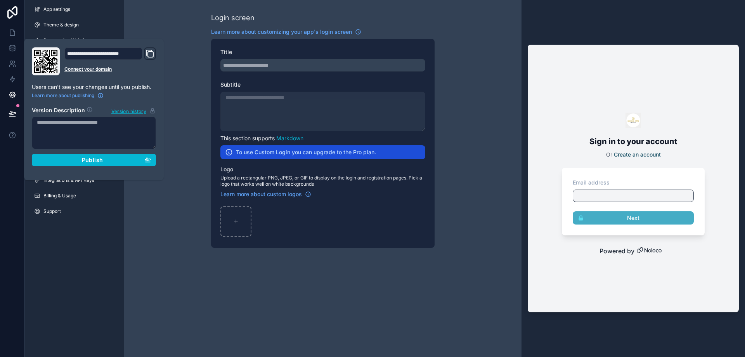
click at [90, 124] on textarea at bounding box center [94, 132] width 124 height 33
type textarea "*******"
click at [78, 157] on div "Publish" at bounding box center [94, 159] width 114 height 7
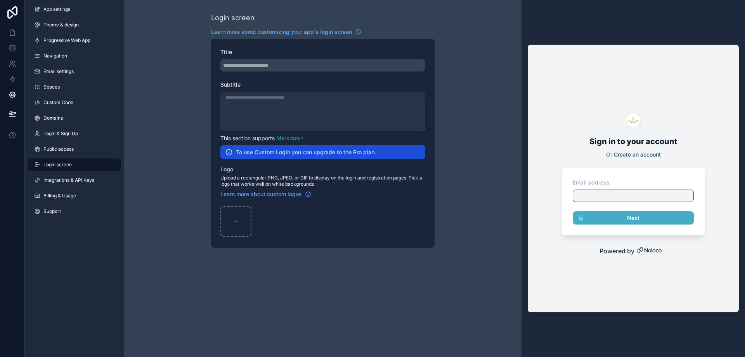
click at [150, 208] on div "Login screen Learn more about customizing your app's login screen Title Subtitl…" at bounding box center [322, 130] width 397 height 260
click at [13, 32] on icon at bounding box center [13, 33] width 8 height 8
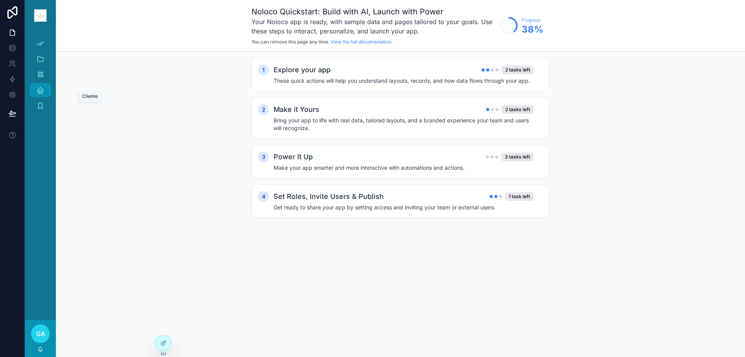
click at [41, 86] on icon "scrollable content" at bounding box center [40, 90] width 8 height 8
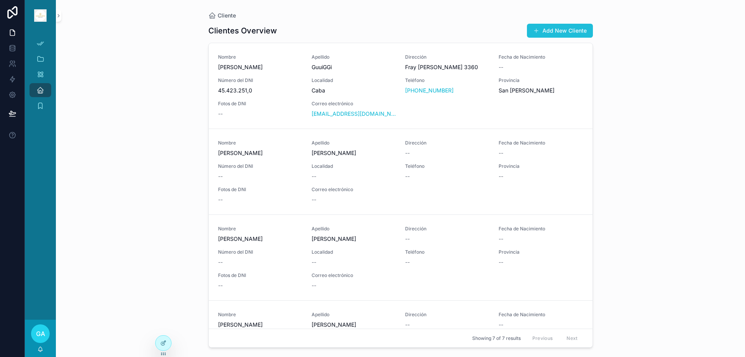
click at [565, 32] on button "Add New Cliente" at bounding box center [560, 31] width 66 height 14
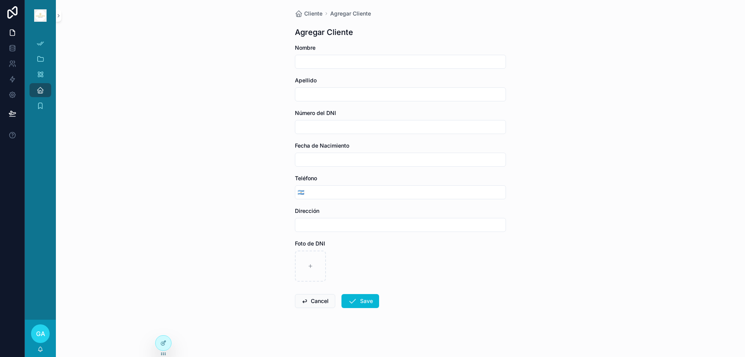
scroll to position [3, 0]
click at [418, 223] on input "scrollable content" at bounding box center [400, 223] width 210 height 11
click at [350, 61] on input "scrollable content" at bounding box center [400, 60] width 210 height 11
type input "****"
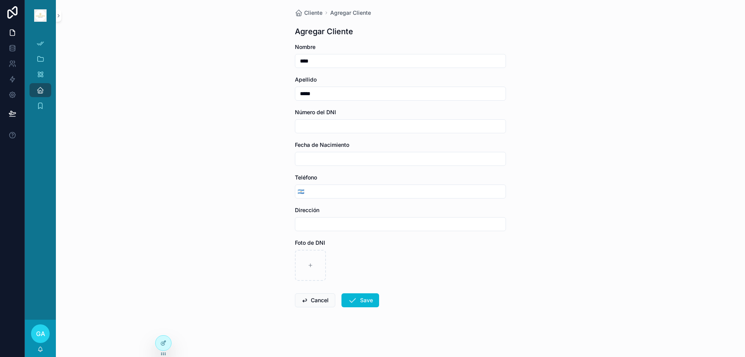
type input "*****"
type input "********"
click at [408, 194] on html "App Setup Entrevista Inicial Tareas Cliente PreCarga GA [PERSON_NAME] Cliente A…" at bounding box center [372, 178] width 745 height 357
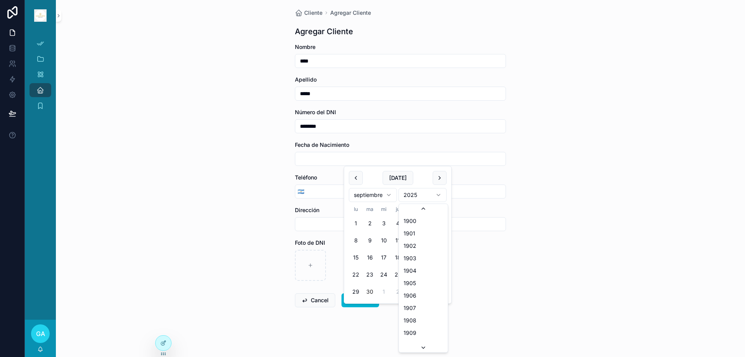
scroll to position [1436, 0]
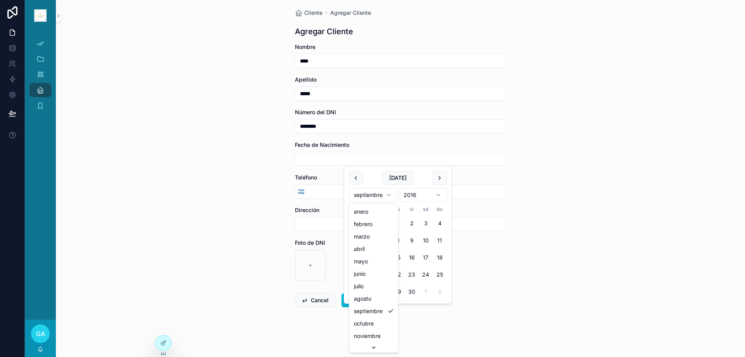
click at [373, 197] on html "App Setup Entrevista Inicial Tareas Cliente PreCarga GA [PERSON_NAME] Cliente A…" at bounding box center [372, 178] width 745 height 357
click at [410, 238] on button "11" at bounding box center [412, 240] width 14 height 14
type input "*********"
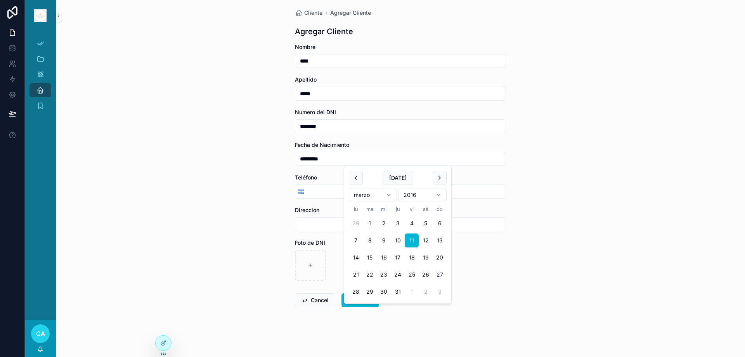
click at [410, 238] on button "11" at bounding box center [412, 240] width 14 height 14
click at [405, 233] on button "11" at bounding box center [412, 240] width 14 height 14
click at [410, 239] on button "11" at bounding box center [412, 240] width 14 height 14
click at [533, 221] on div "Cliente Agregar Cliente Agregar Cliente Nombre **** Apellido ***** Número del D…" at bounding box center [400, 175] width 689 height 357
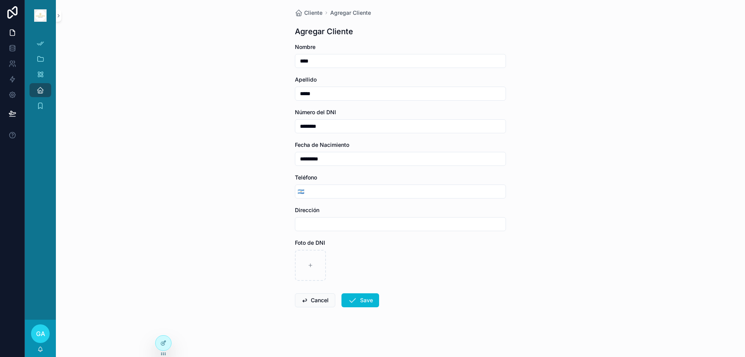
click at [322, 193] on input "scrollable content" at bounding box center [405, 191] width 199 height 11
click at [329, 190] on input "scrollable content" at bounding box center [405, 191] width 199 height 11
click at [311, 224] on input "scrollable content" at bounding box center [400, 223] width 210 height 11
click at [332, 222] on input "scrollable content" at bounding box center [400, 223] width 210 height 11
type input "**********"
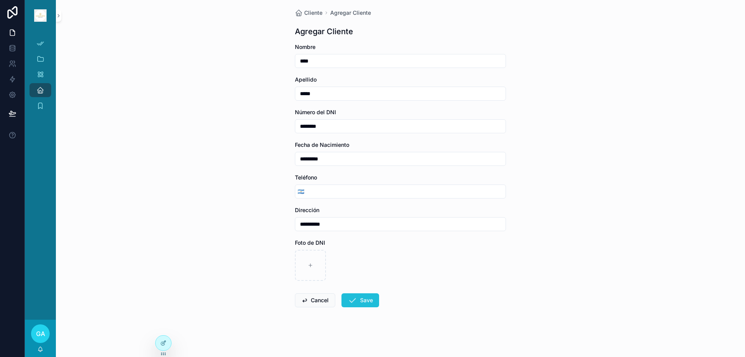
click at [353, 303] on icon "scrollable content" at bounding box center [352, 299] width 9 height 9
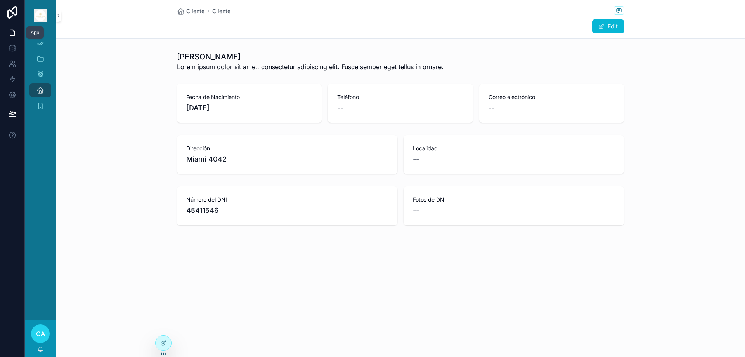
click at [10, 33] on icon at bounding box center [12, 33] width 5 height 6
click at [10, 91] on icon at bounding box center [13, 95] width 8 height 8
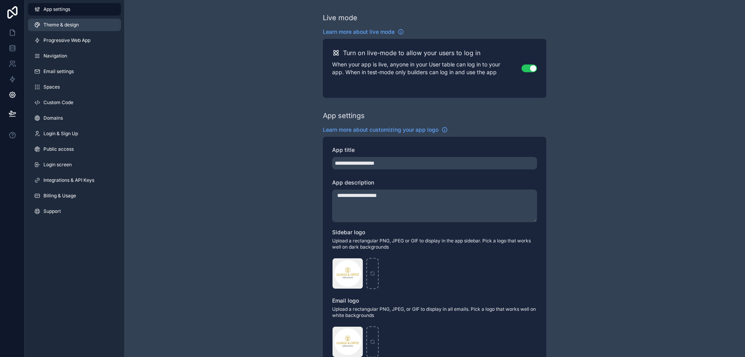
click at [58, 23] on span "Theme & design" at bounding box center [60, 25] width 35 height 6
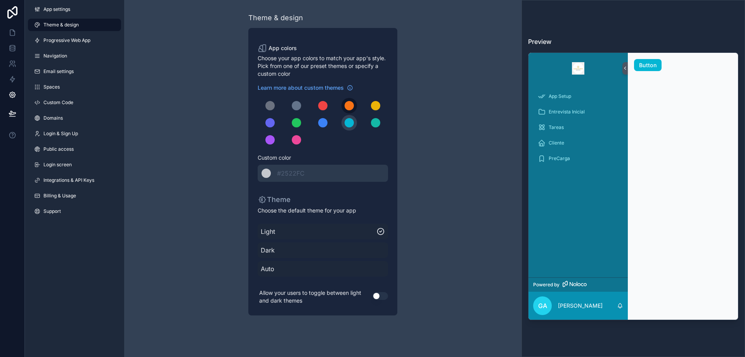
click at [346, 105] on div "scrollable content" at bounding box center [349, 105] width 9 height 9
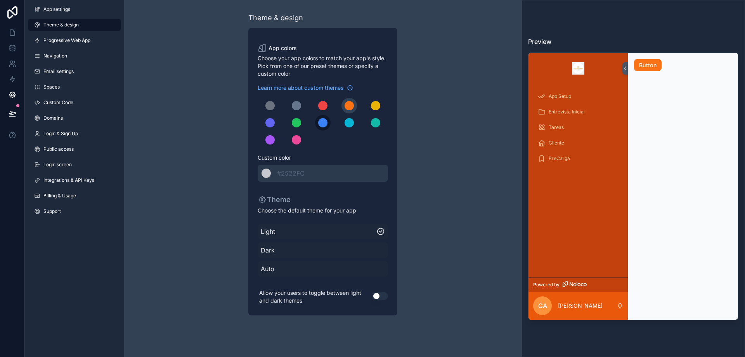
click at [326, 121] on div "scrollable content" at bounding box center [322, 122] width 9 height 9
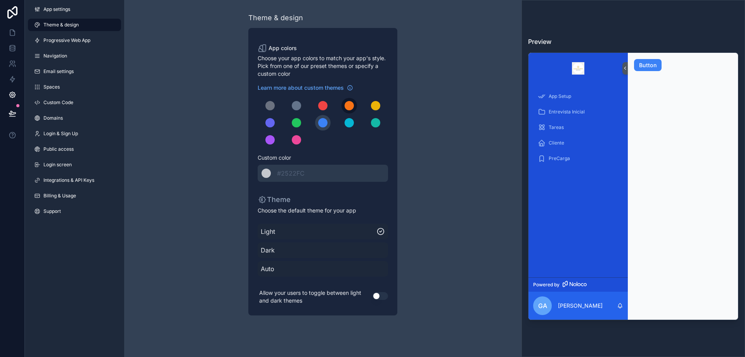
click at [349, 107] on div "scrollable content" at bounding box center [349, 105] width 9 height 9
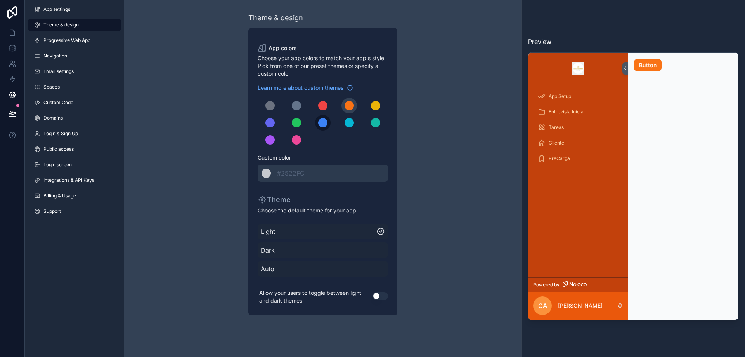
click at [325, 124] on div "scrollable content" at bounding box center [322, 122] width 9 height 9
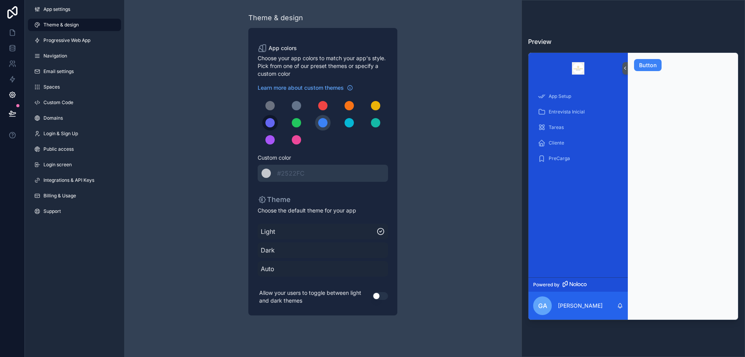
click at [272, 121] on div "scrollable content" at bounding box center [269, 122] width 9 height 9
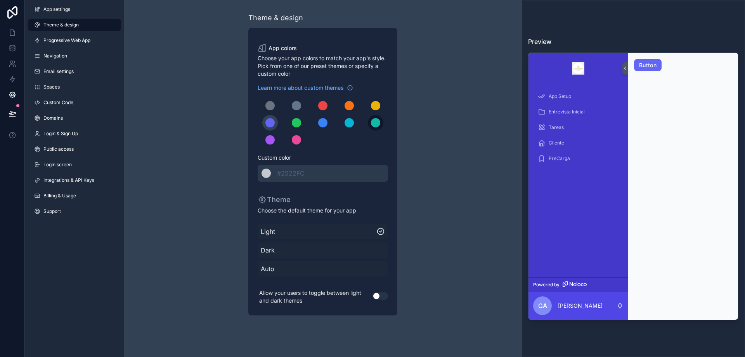
click at [375, 118] on div "scrollable content" at bounding box center [375, 122] width 9 height 9
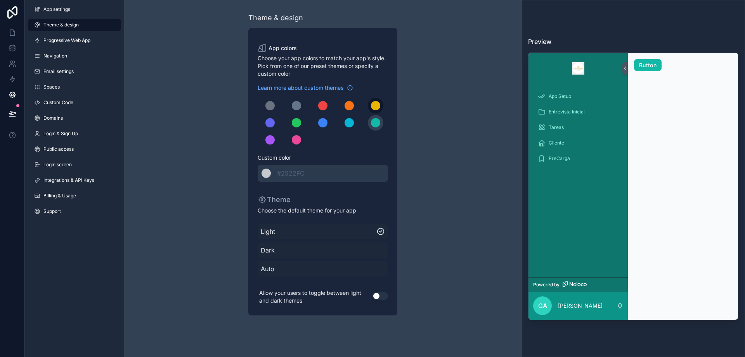
click at [377, 103] on div "scrollable content" at bounding box center [375, 105] width 9 height 9
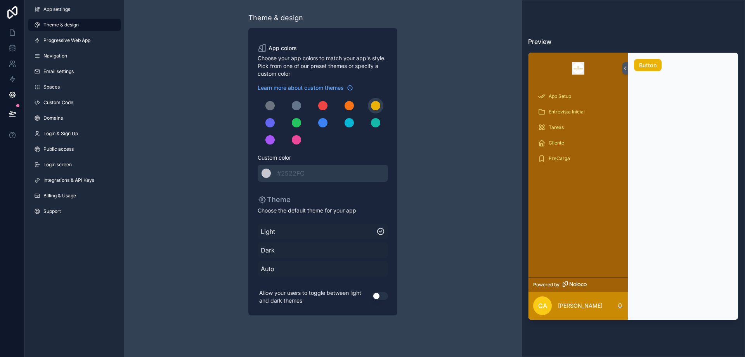
click at [296, 231] on span "Light" at bounding box center [319, 231] width 116 height 9
click at [320, 249] on span "Dark" at bounding box center [323, 249] width 124 height 9
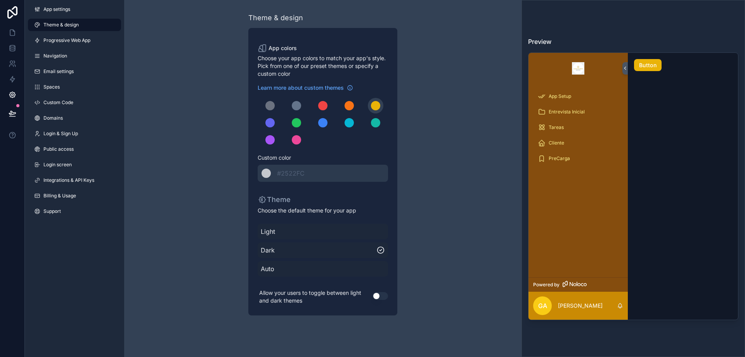
click at [332, 233] on span "Light" at bounding box center [323, 231] width 124 height 9
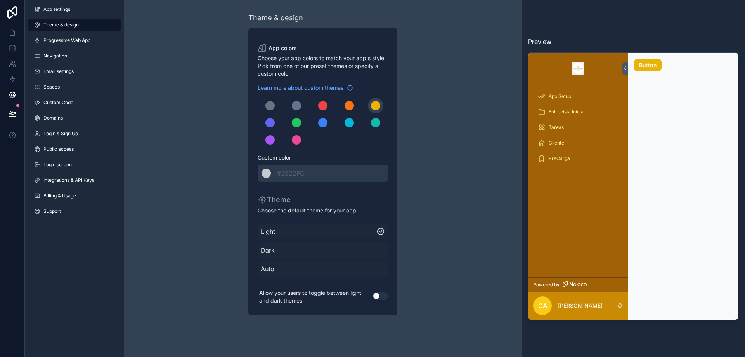
click at [338, 262] on div "Auto" at bounding box center [323, 269] width 130 height 16
click at [338, 236] on div "Light" at bounding box center [323, 231] width 130 height 16
click at [381, 296] on button "Use setting" at bounding box center [380, 296] width 16 height 8
click at [297, 107] on div "scrollable content" at bounding box center [296, 105] width 9 height 9
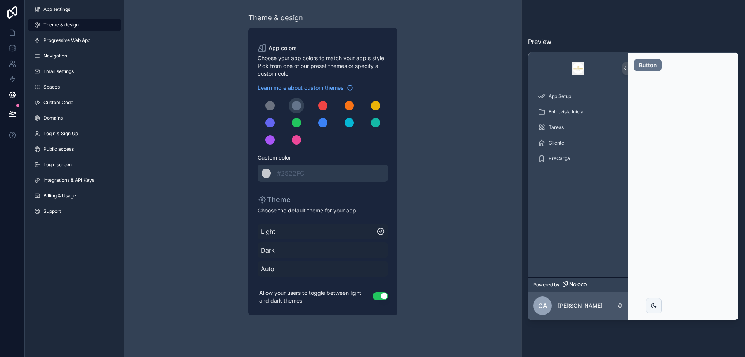
click at [203, 96] on div "Theme & design App colors Choose your app colors to match your app's style. Pic…" at bounding box center [322, 163] width 397 height 327
click at [61, 42] on span "Progressive Web App" at bounding box center [66, 40] width 47 height 6
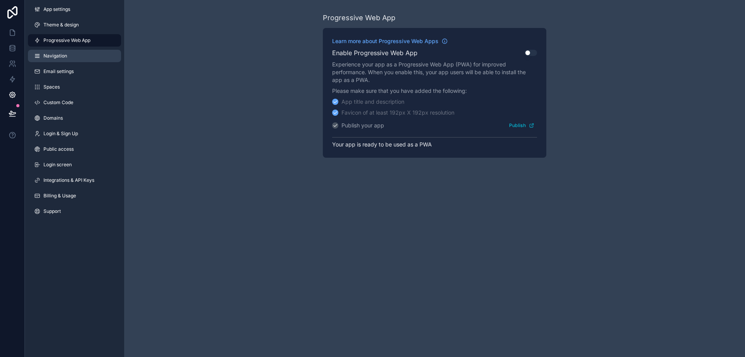
click at [53, 55] on span "Navigation" at bounding box center [55, 56] width 24 height 6
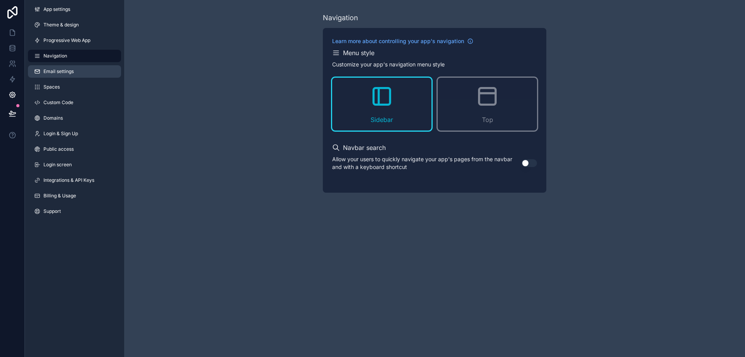
click at [57, 72] on span "Email settings" at bounding box center [58, 71] width 30 height 6
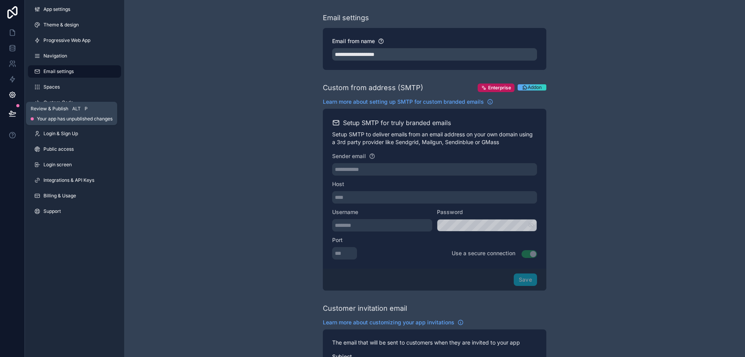
click at [14, 114] on icon at bounding box center [13, 113] width 8 height 8
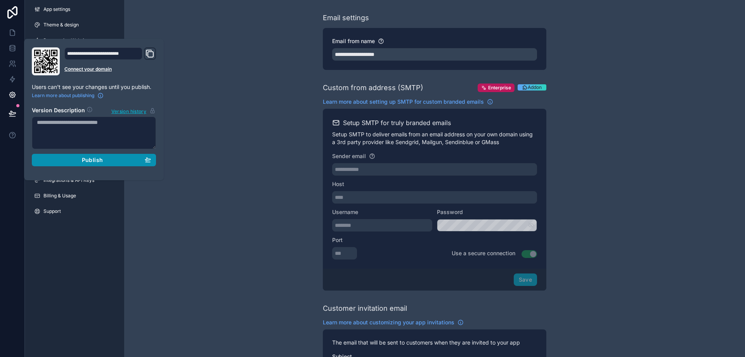
click at [111, 159] on div "Publish" at bounding box center [94, 159] width 114 height 7
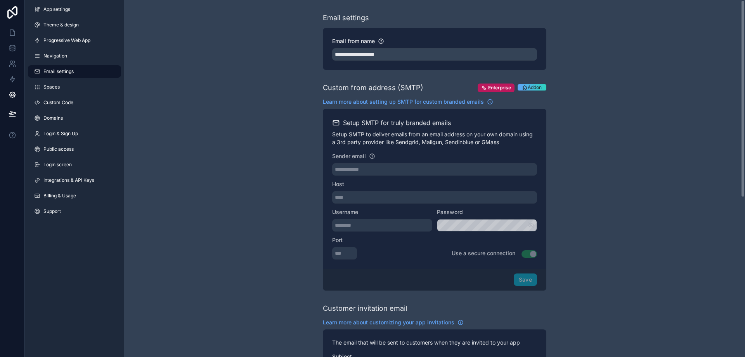
click at [238, 257] on div "**********" at bounding box center [434, 317] width 621 height 635
